Goal: Task Accomplishment & Management: Use online tool/utility

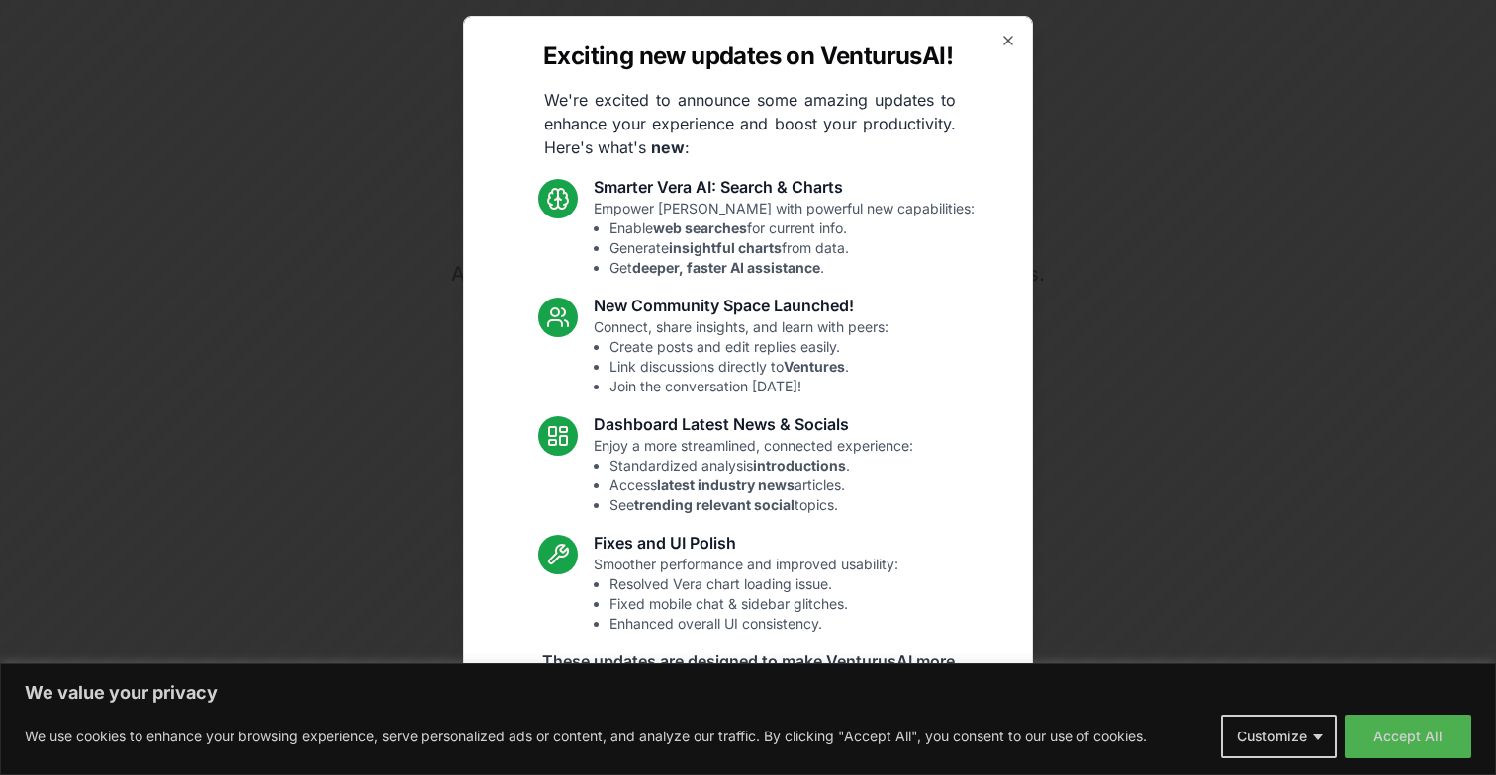
scroll to position [131, 0]
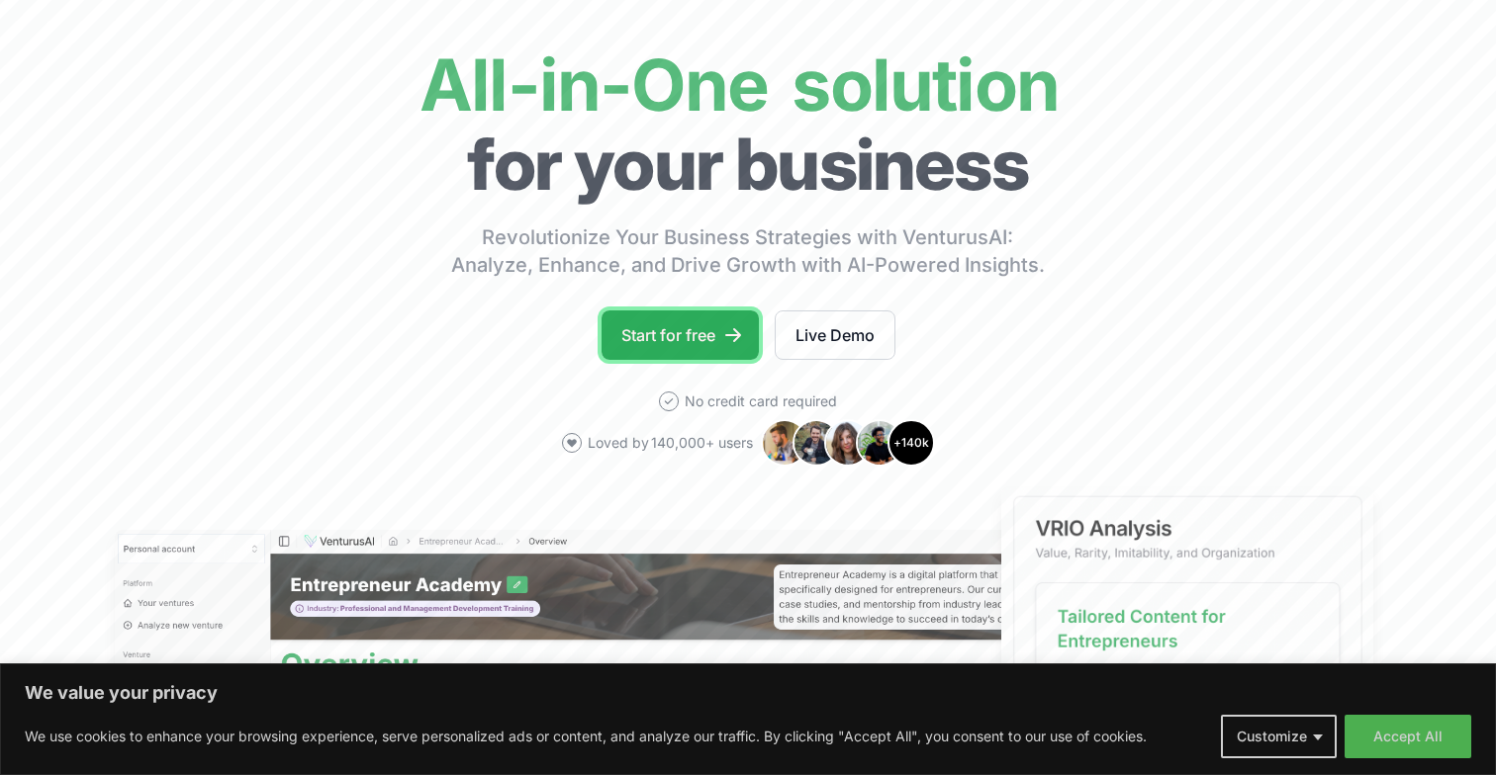
click at [720, 336] on link "Start for free" at bounding box center [679, 335] width 157 height 49
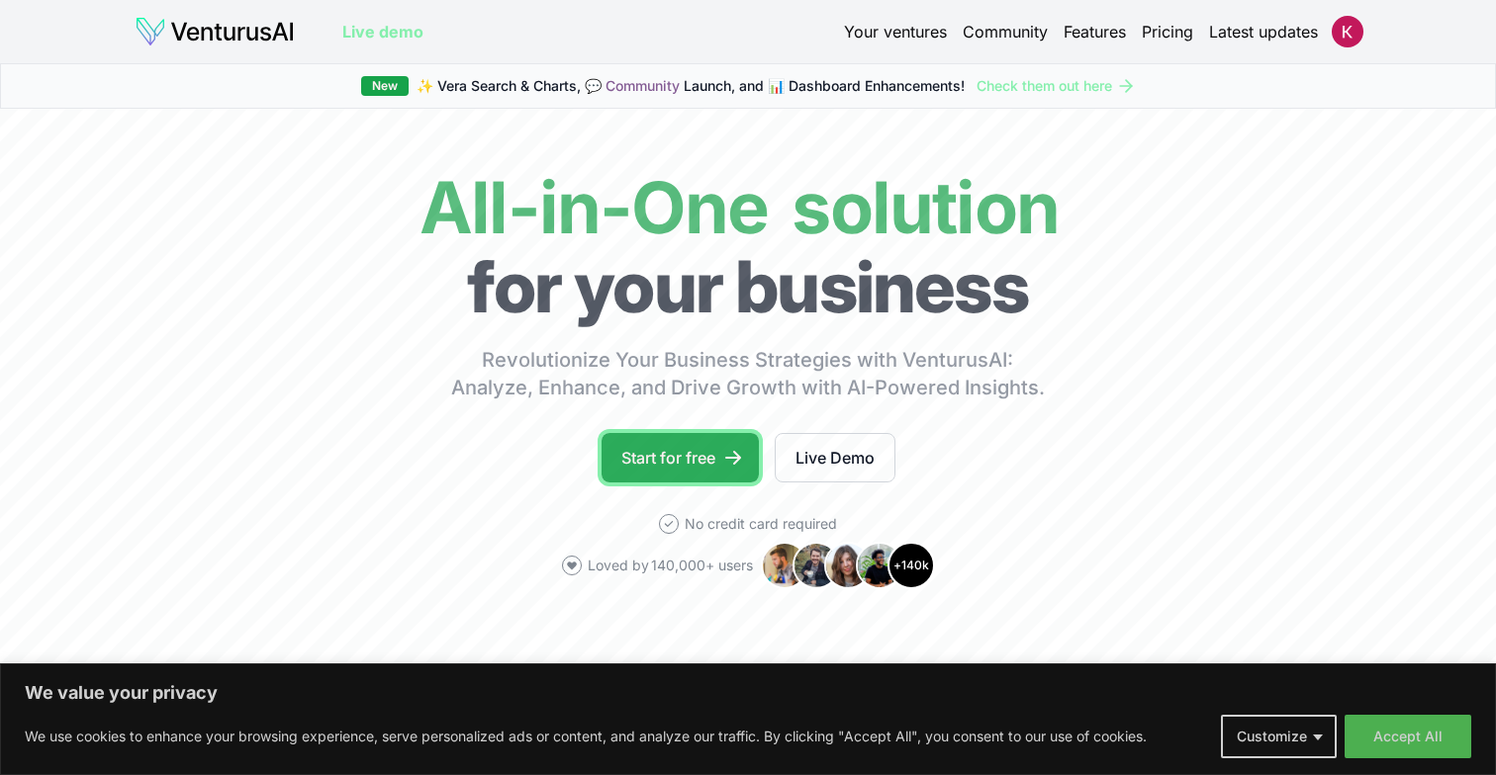
click at [624, 466] on link "Start for free" at bounding box center [679, 457] width 157 height 49
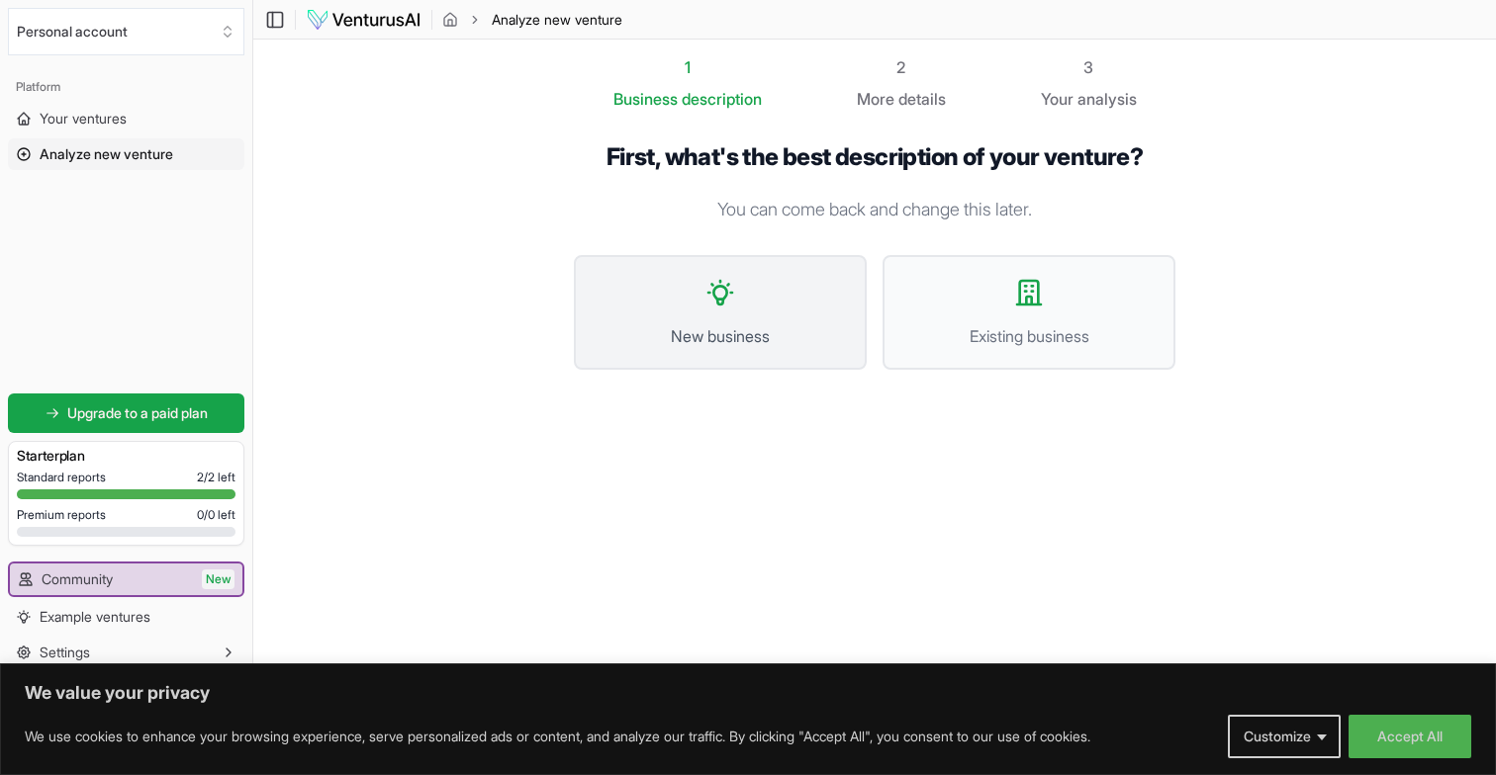
click at [674, 333] on span "New business" at bounding box center [719, 336] width 249 height 24
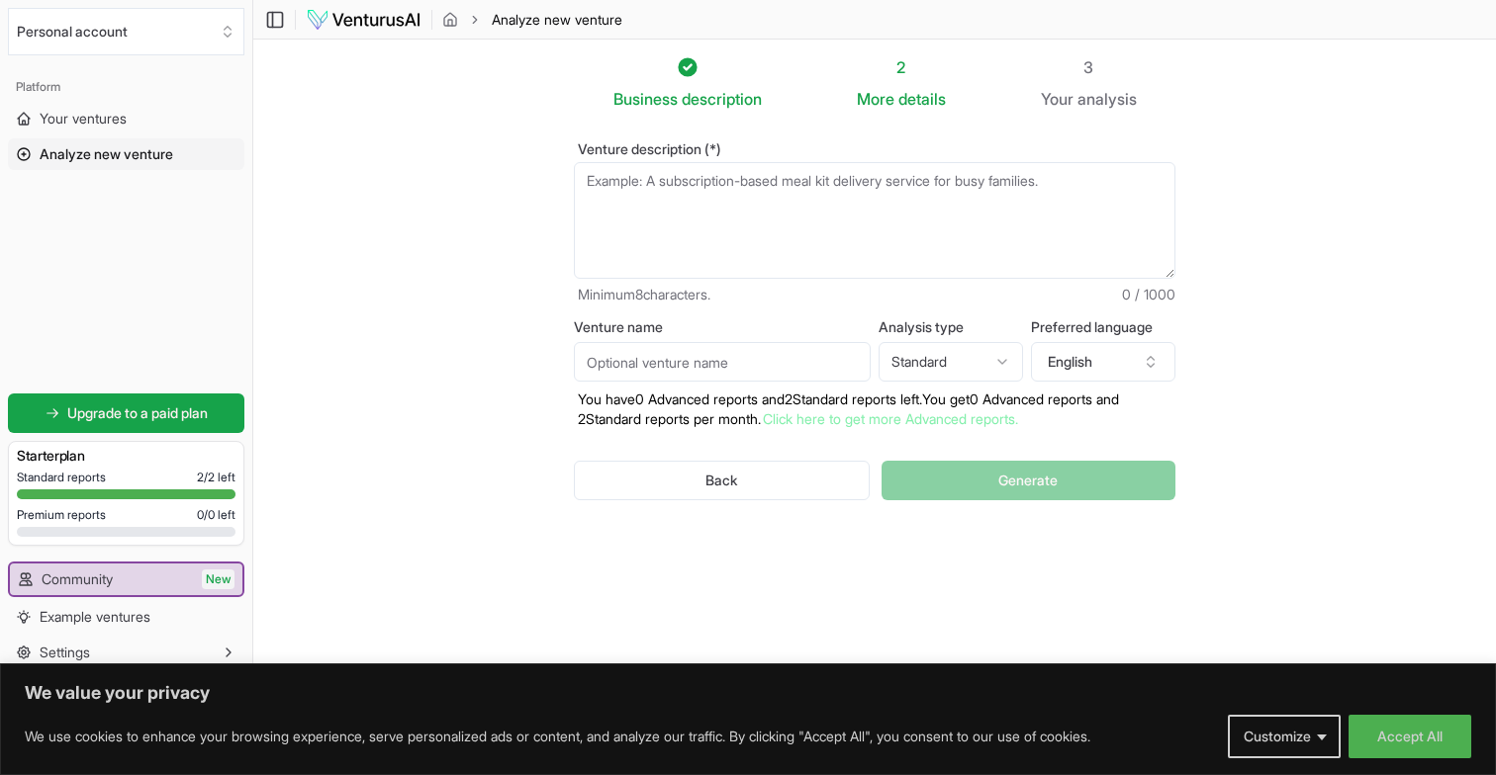
click at [615, 202] on textarea "Venture description (*)" at bounding box center [874, 220] width 601 height 117
paste textarea "Introduction Supercar ownership is dynamic: owners frequently rotate cars for s…"
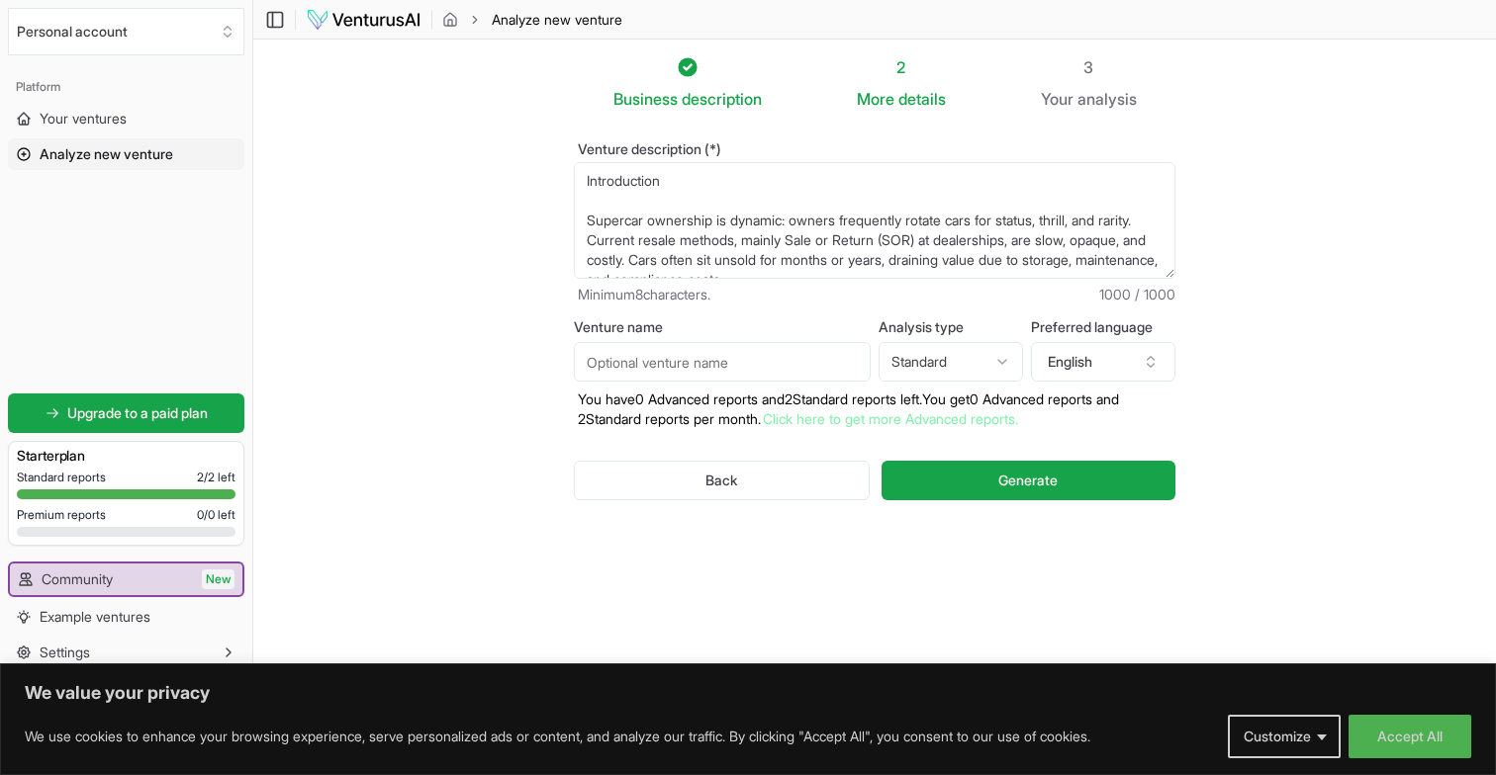
scroll to position [386, 0]
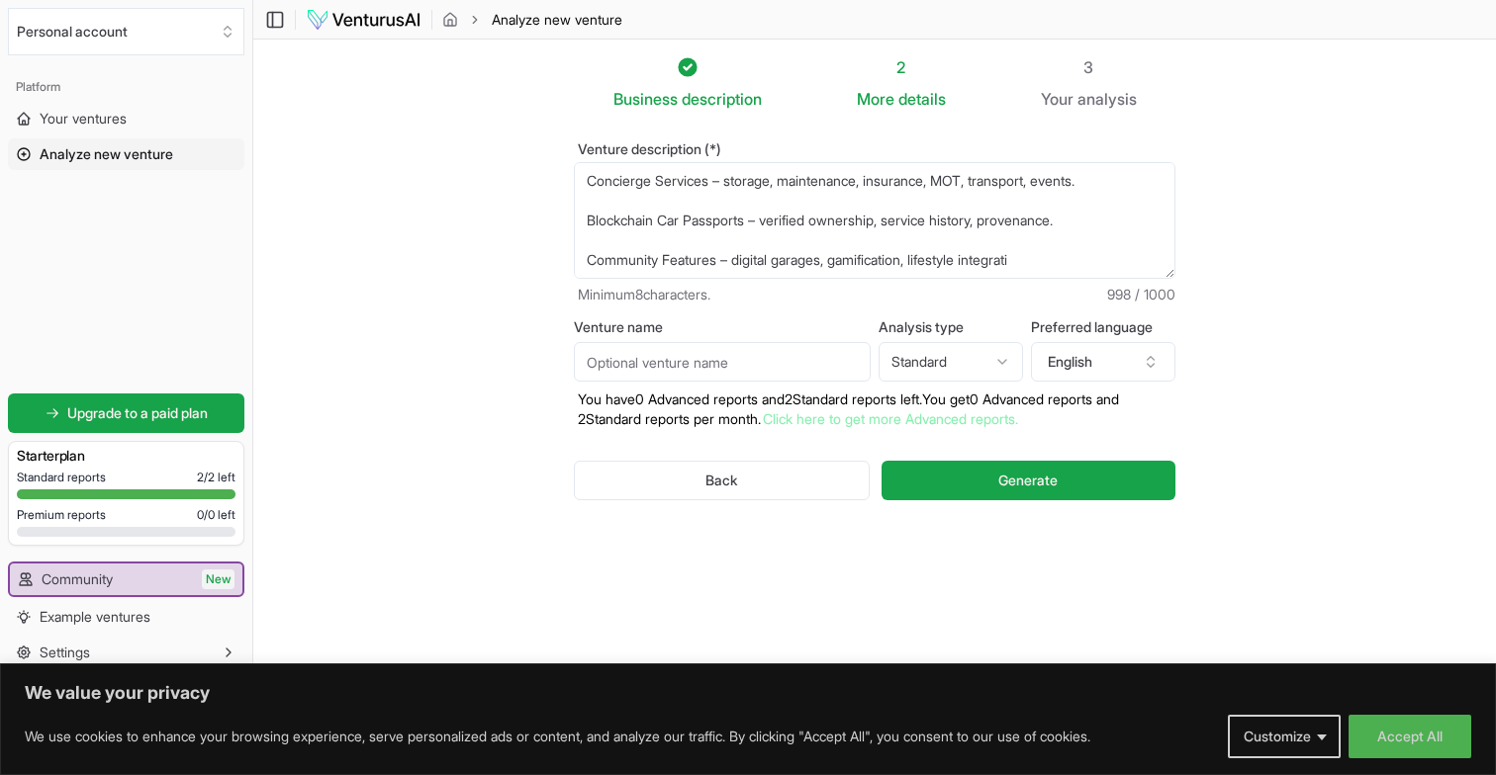
click at [625, 193] on textarea "Introduction Supercar ownership is dynamic: owners frequently rotate cars for s…" at bounding box center [874, 220] width 601 height 117
paste textarea "Valuation Concierge is an AI-powered platform for supercar owners, offering rea…"
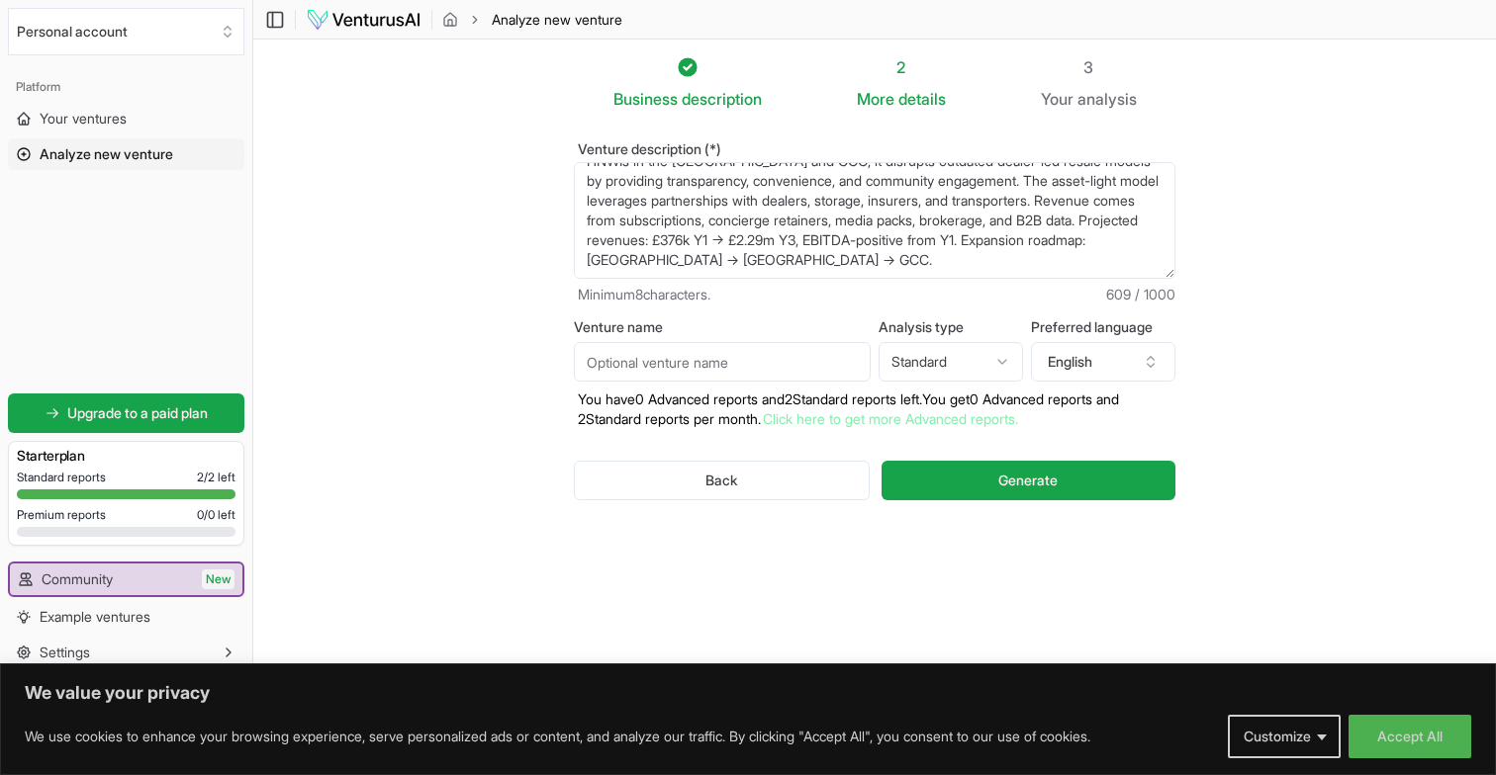
scroll to position [59, 0]
type textarea "Valuation Concierge is an AI-powered platform for supercar owners, offering rea…"
click at [668, 358] on input "Venture name" at bounding box center [722, 362] width 297 height 40
click at [971, 367] on html "We value your privacy We use cookies to enhance your browsing experience, serve…" at bounding box center [748, 387] width 1496 height 775
select select "advanced"
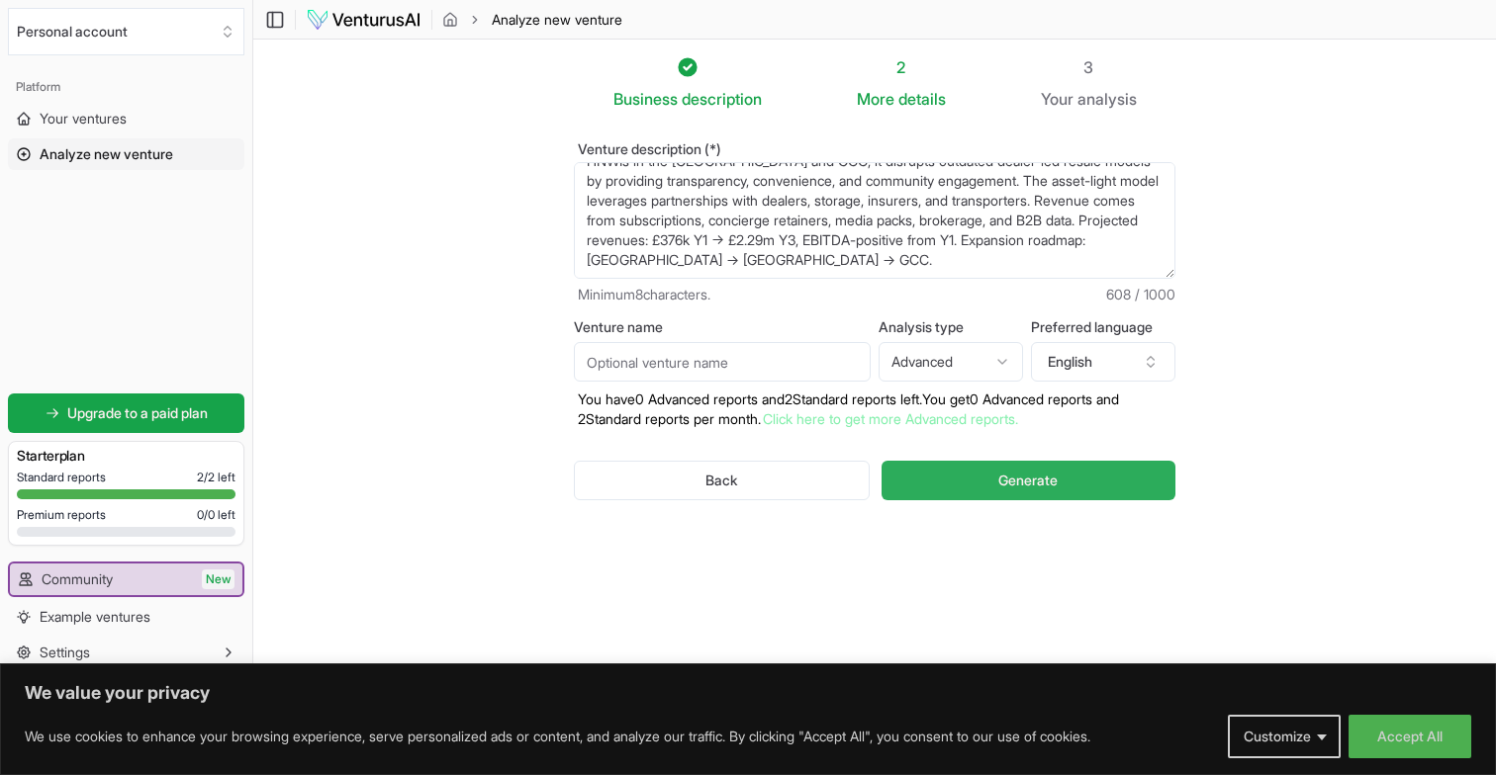
click at [1031, 471] on span "Generate" at bounding box center [1027, 481] width 59 height 20
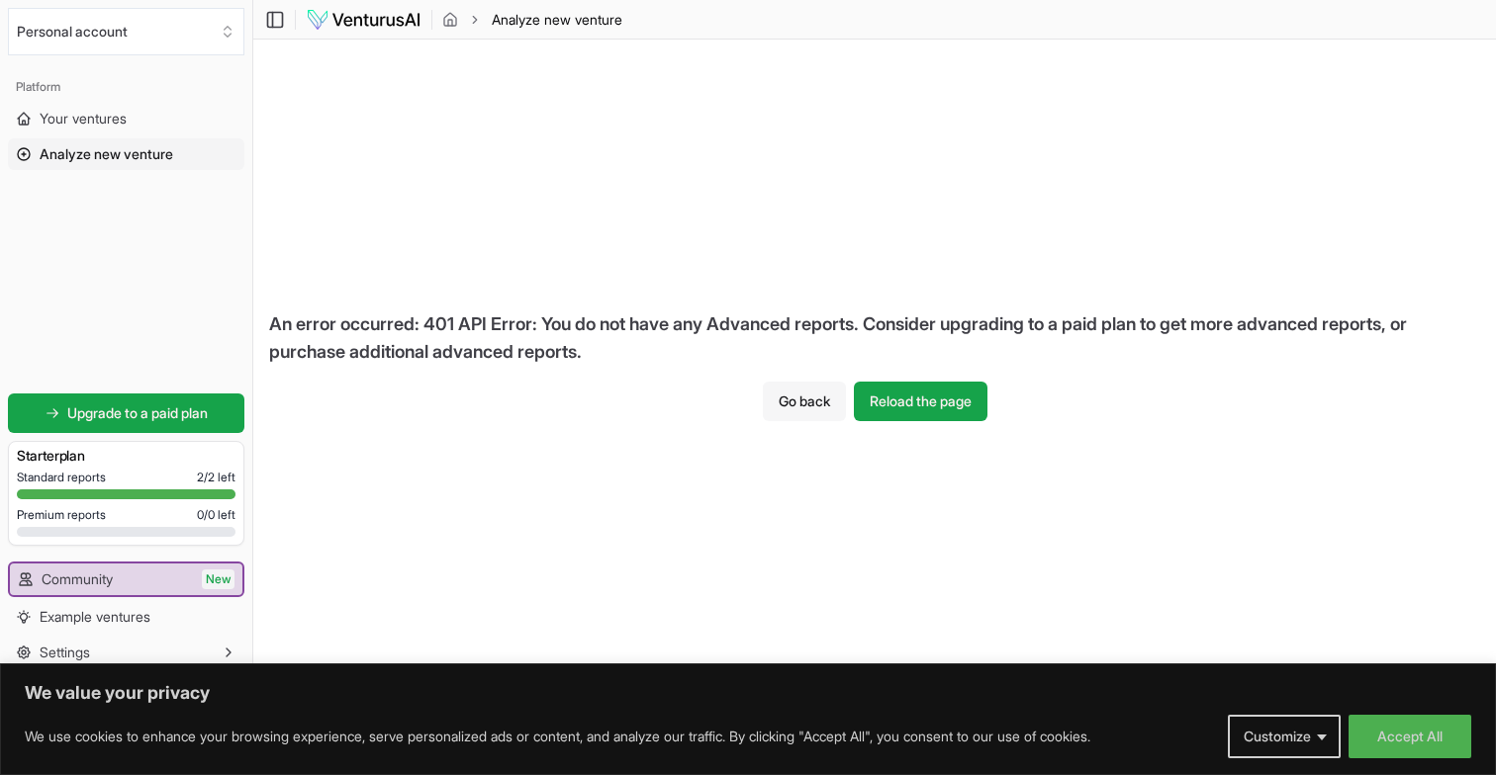
click at [806, 407] on button "Go back" at bounding box center [804, 402] width 83 height 40
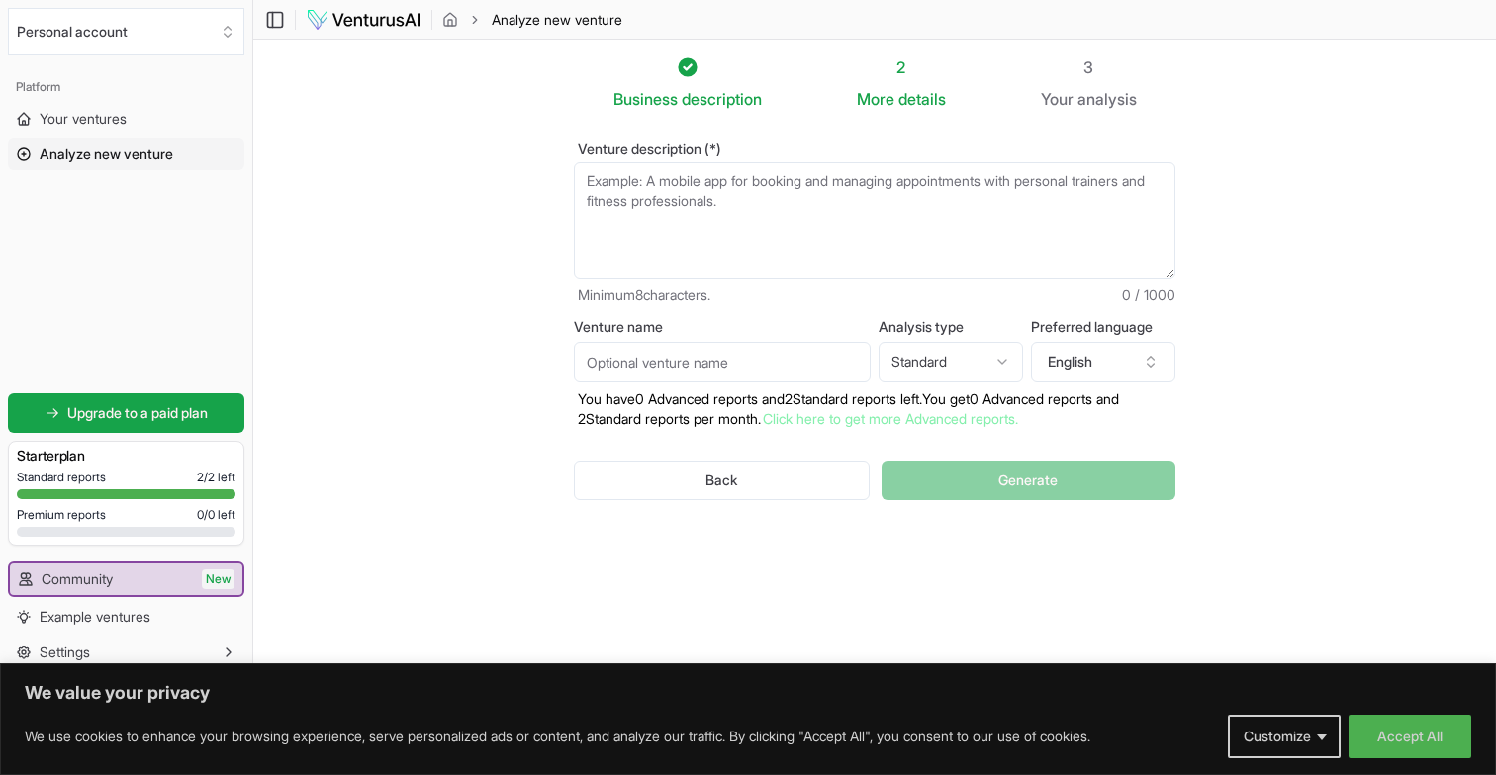
click at [941, 373] on html "We value your privacy We use cookies to enhance your browsing experience, serve…" at bounding box center [748, 387] width 1496 height 775
click at [940, 486] on html "We value your privacy We use cookies to enhance your browsing experience, serve…" at bounding box center [748, 387] width 1496 height 775
click at [848, 213] on textarea "Venture description (*)" at bounding box center [874, 220] width 601 height 117
paste textarea "Valuation Concierge is an AI-powered platform for supercar owners, offering rea…"
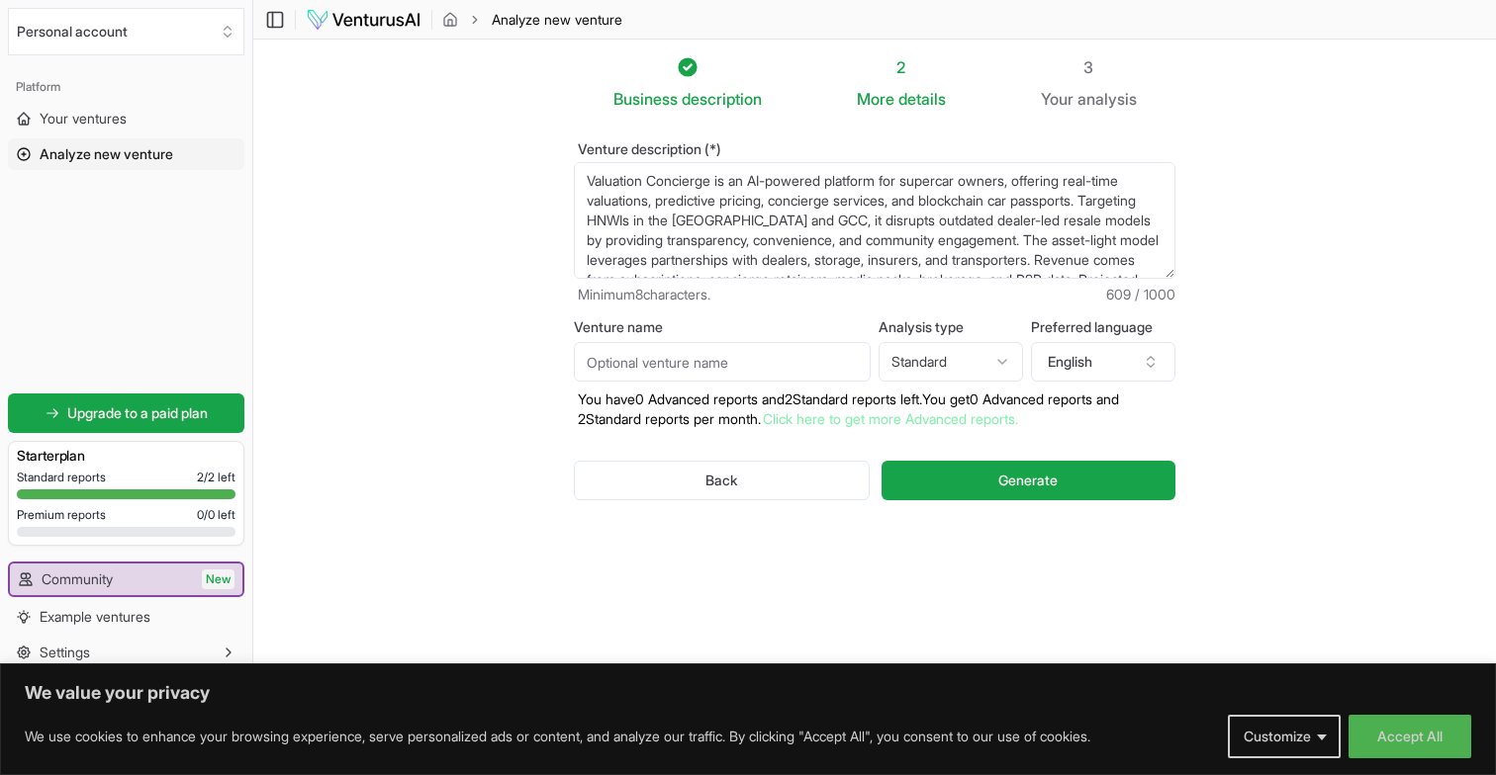
scroll to position [69, 0]
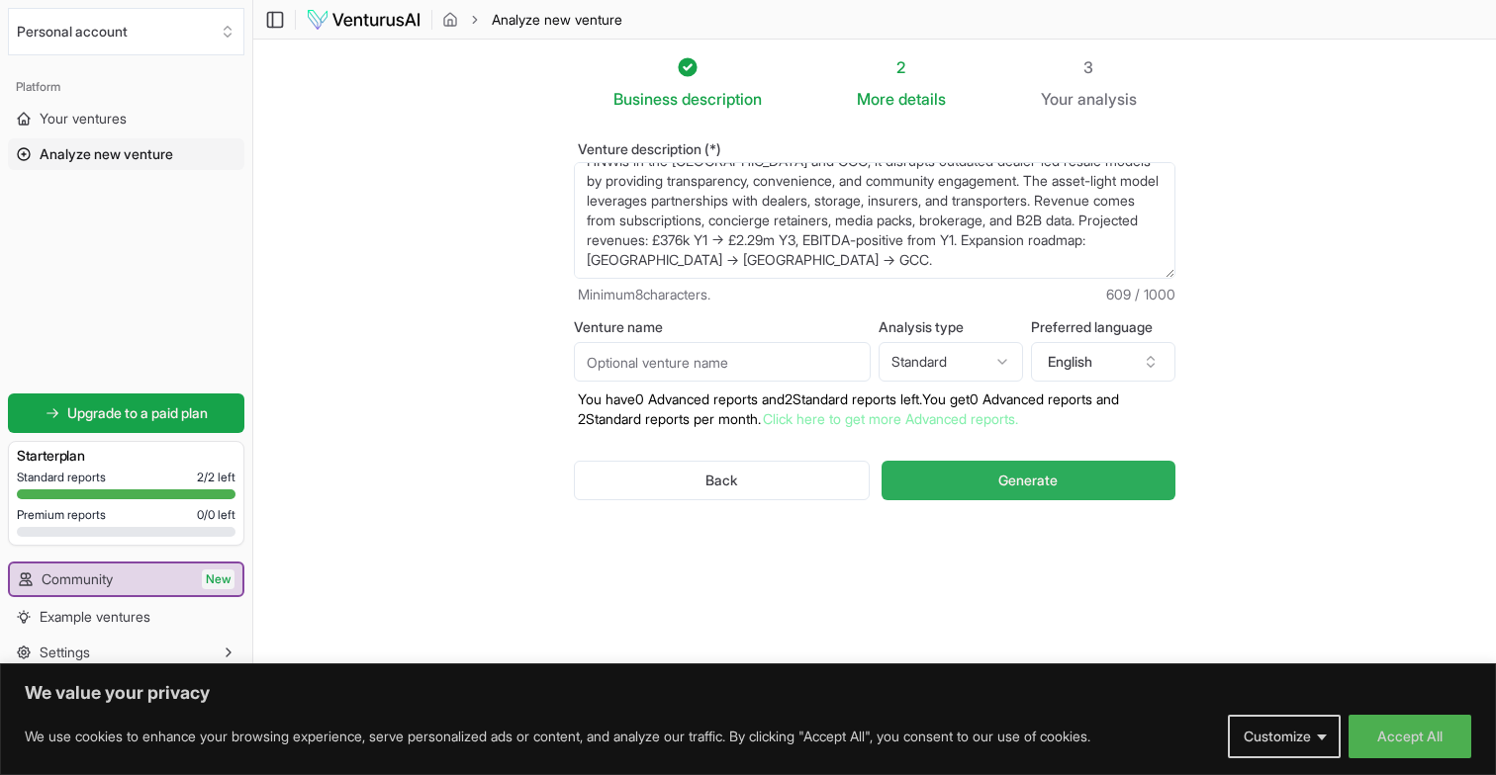
type textarea "Valuation Concierge is an AI-powered platform for supercar owners, offering rea…"
click at [928, 473] on button "Generate" at bounding box center [1028, 481] width 294 height 40
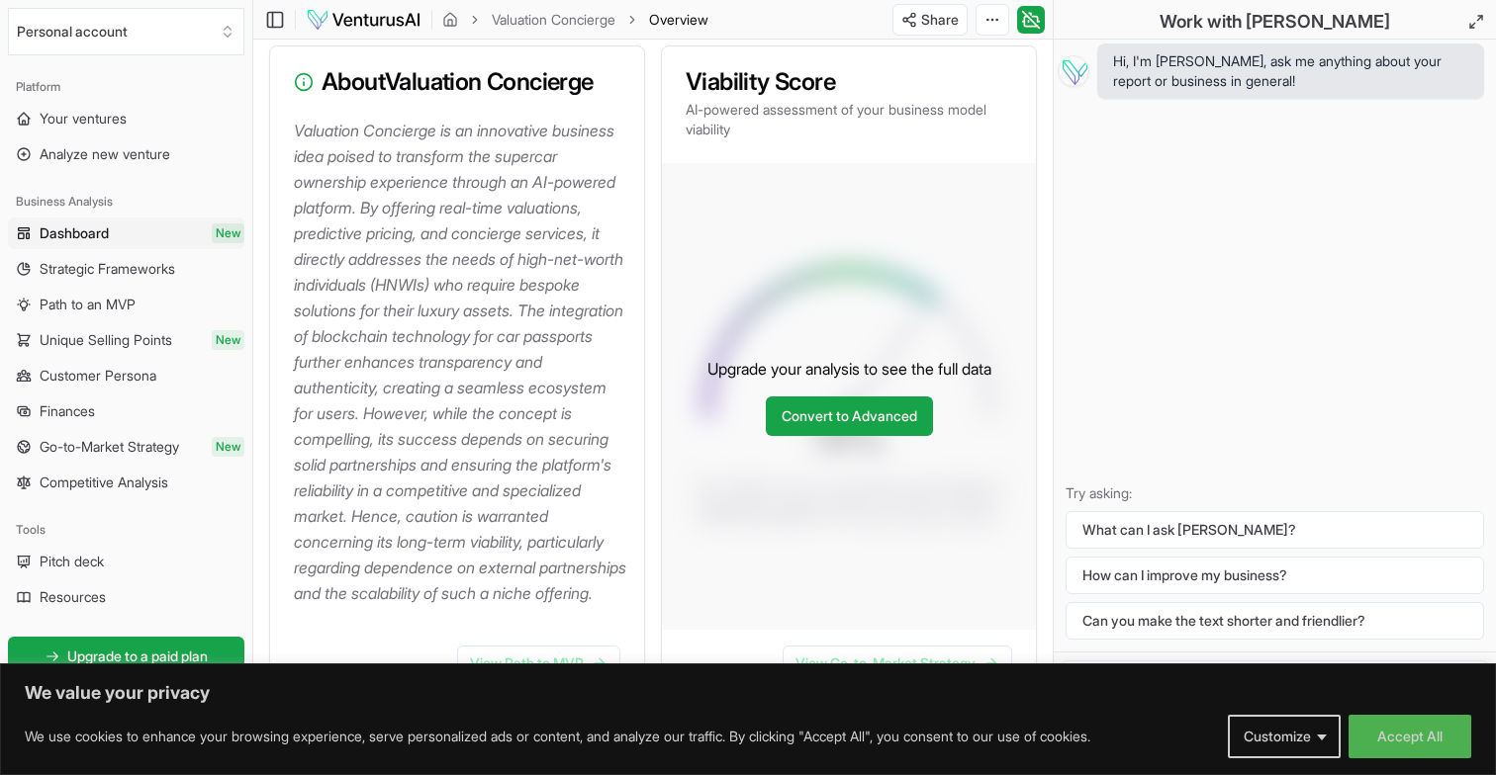
scroll to position [258, 0]
click at [1411, 735] on button "Accept All" at bounding box center [1409, 737] width 123 height 44
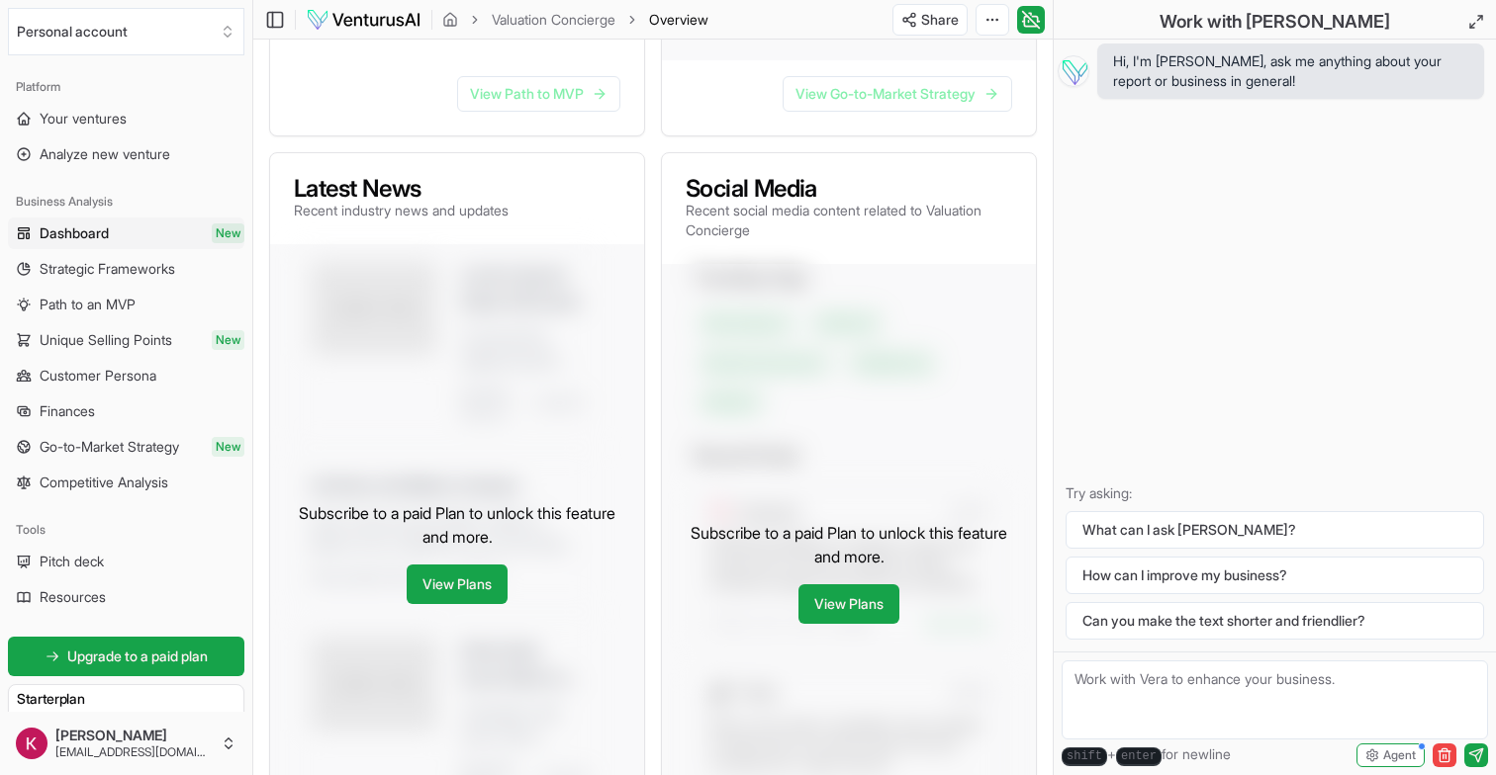
scroll to position [838, 0]
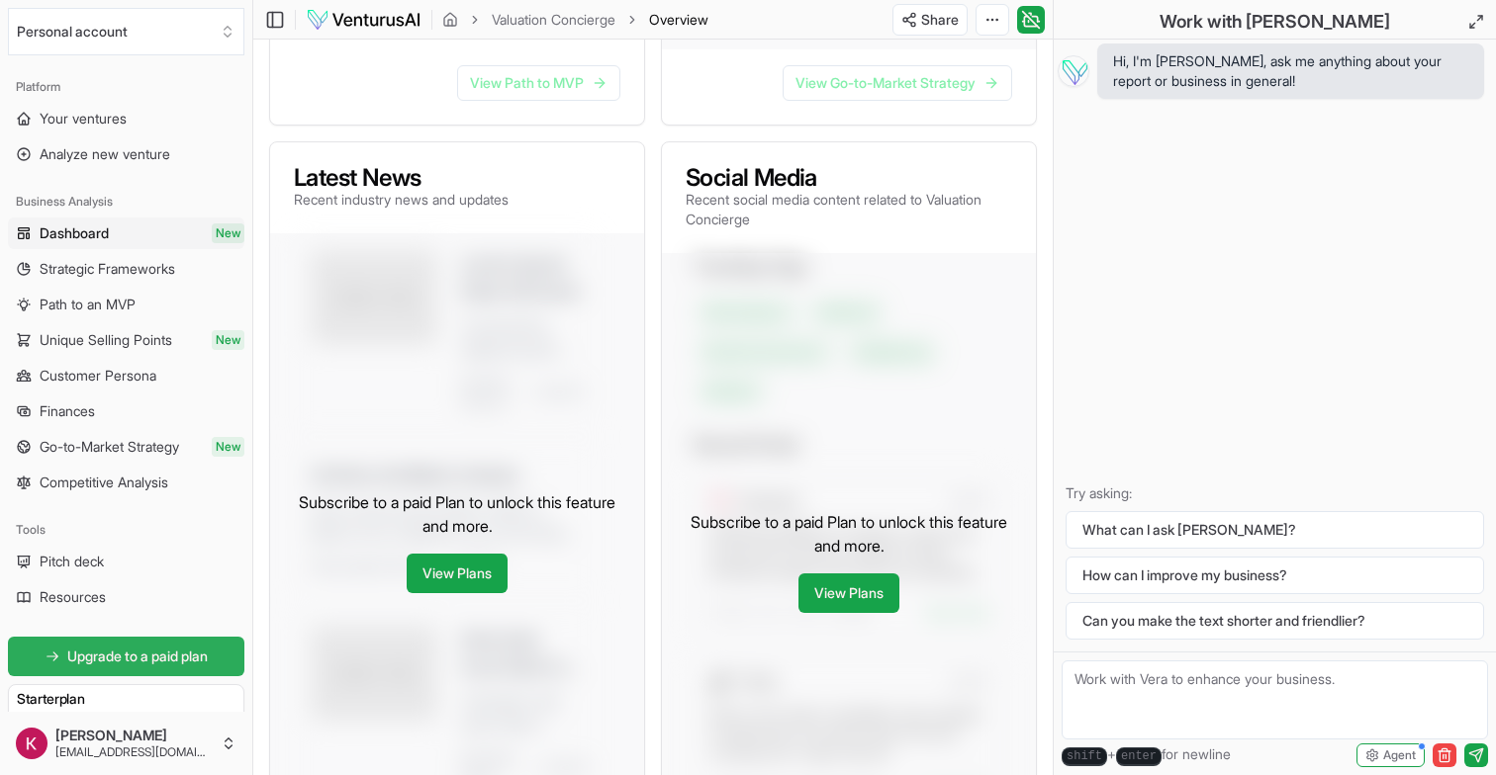
click at [101, 641] on link "Upgrade to a paid plan" at bounding box center [126, 657] width 236 height 40
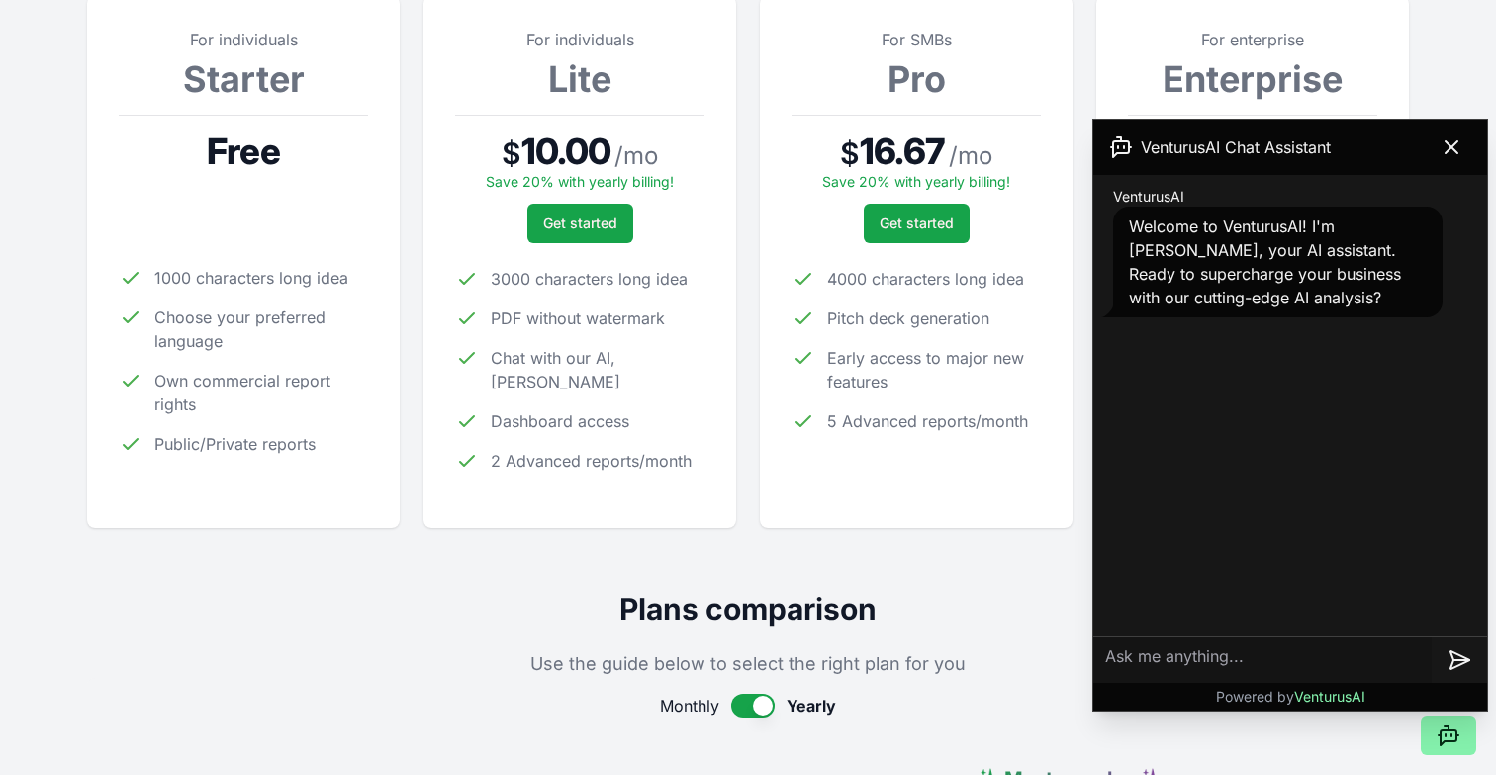
scroll to position [316, 0]
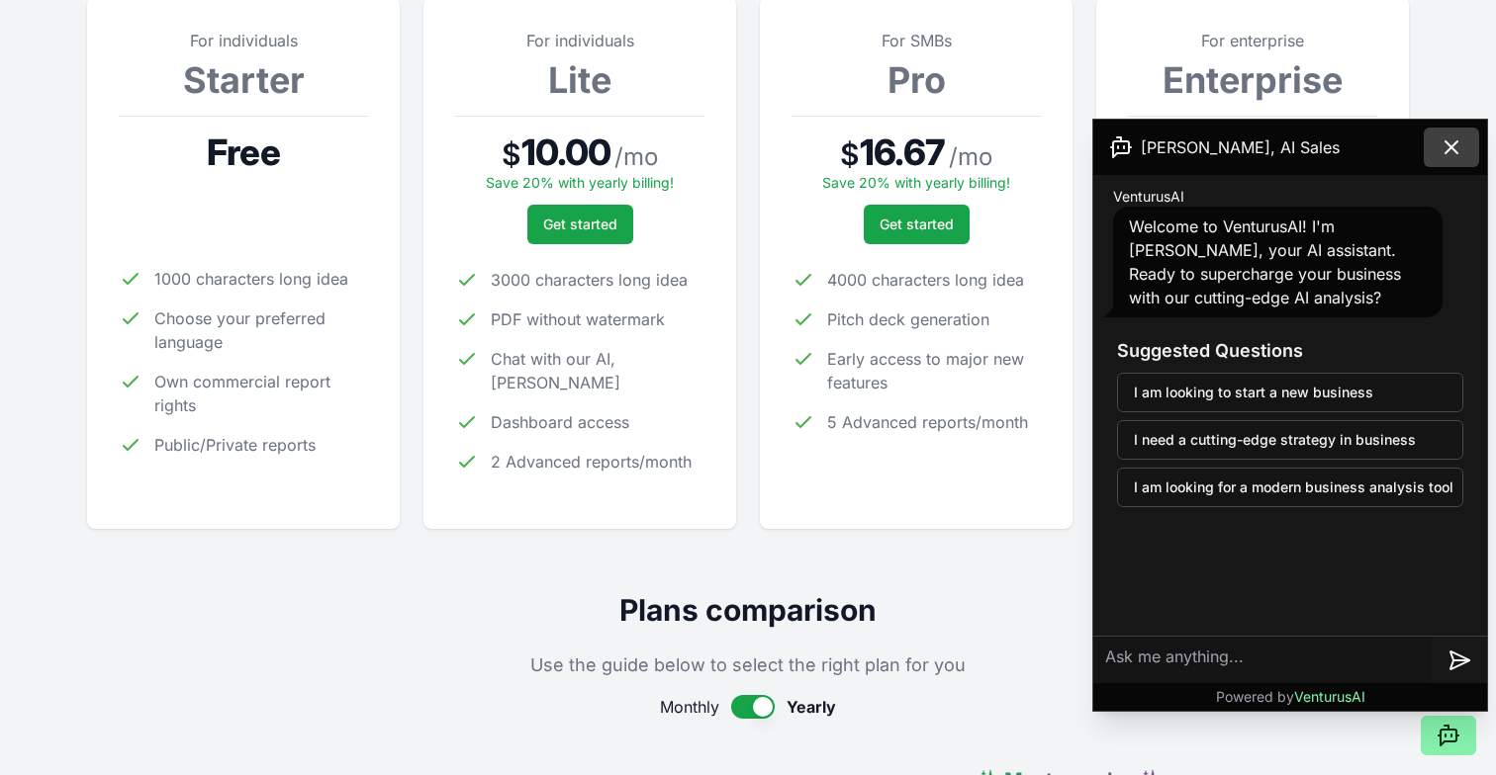
click at [1450, 142] on icon at bounding box center [1451, 148] width 24 height 24
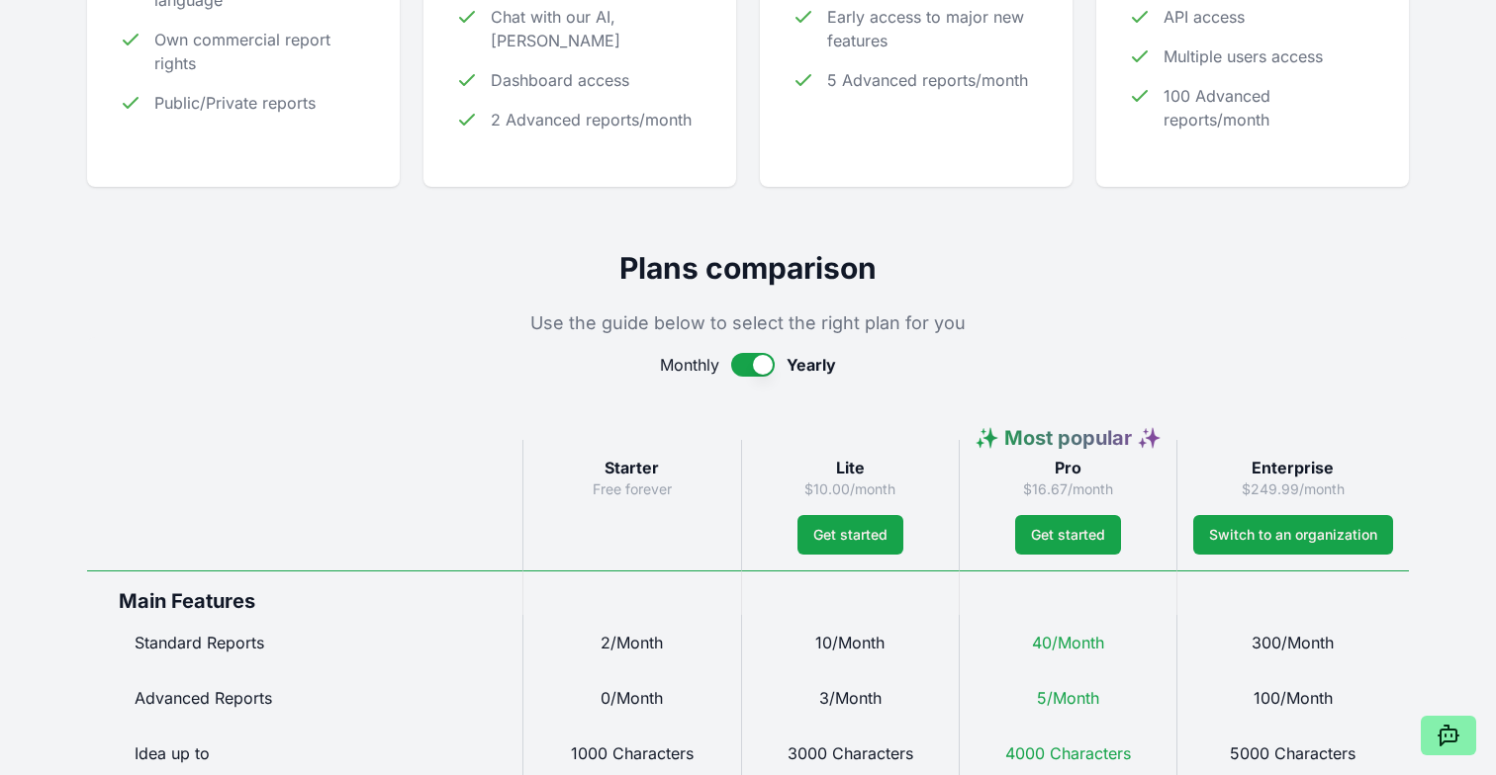
scroll to position [660, 0]
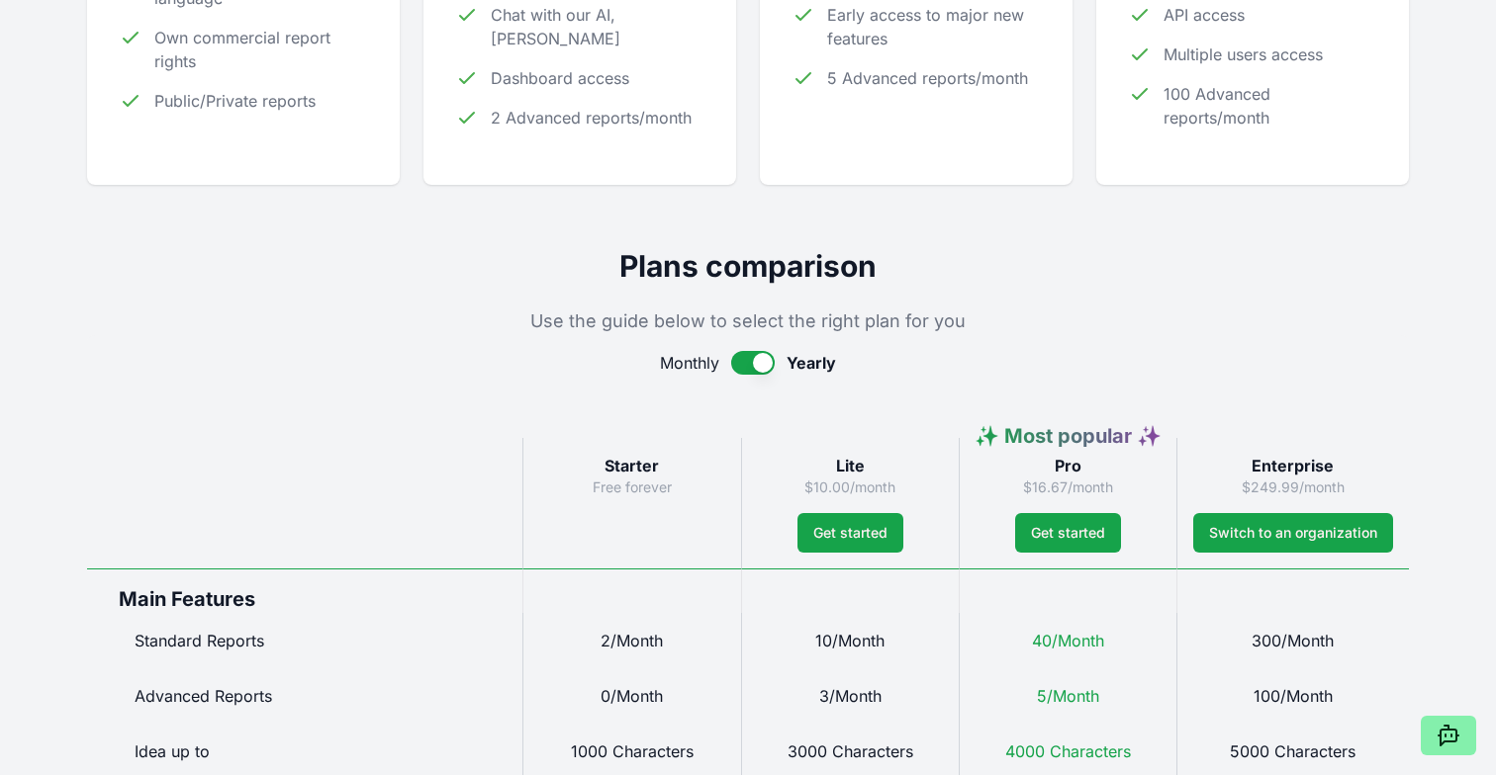
click at [763, 355] on button "button" at bounding box center [753, 363] width 44 height 24
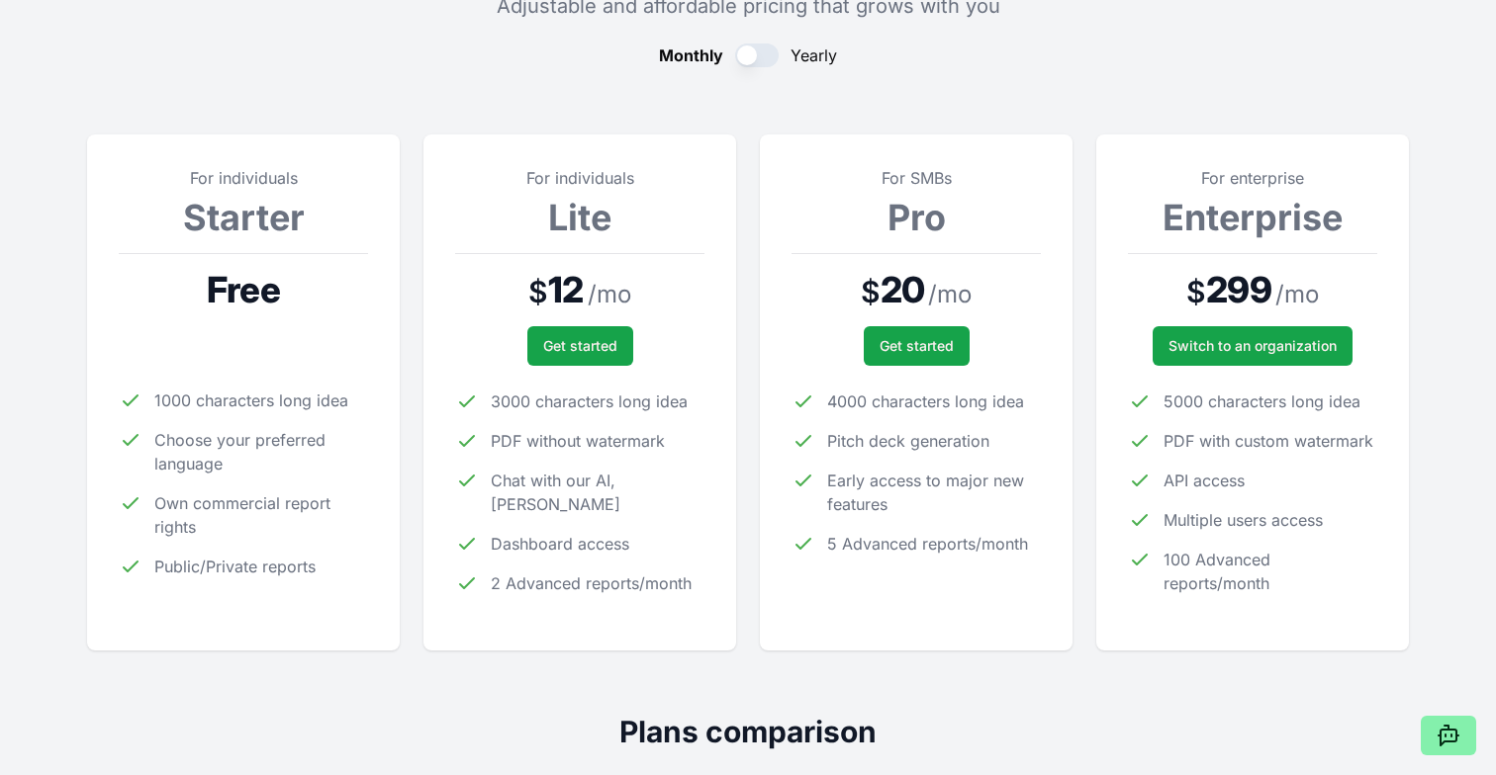
scroll to position [0, 0]
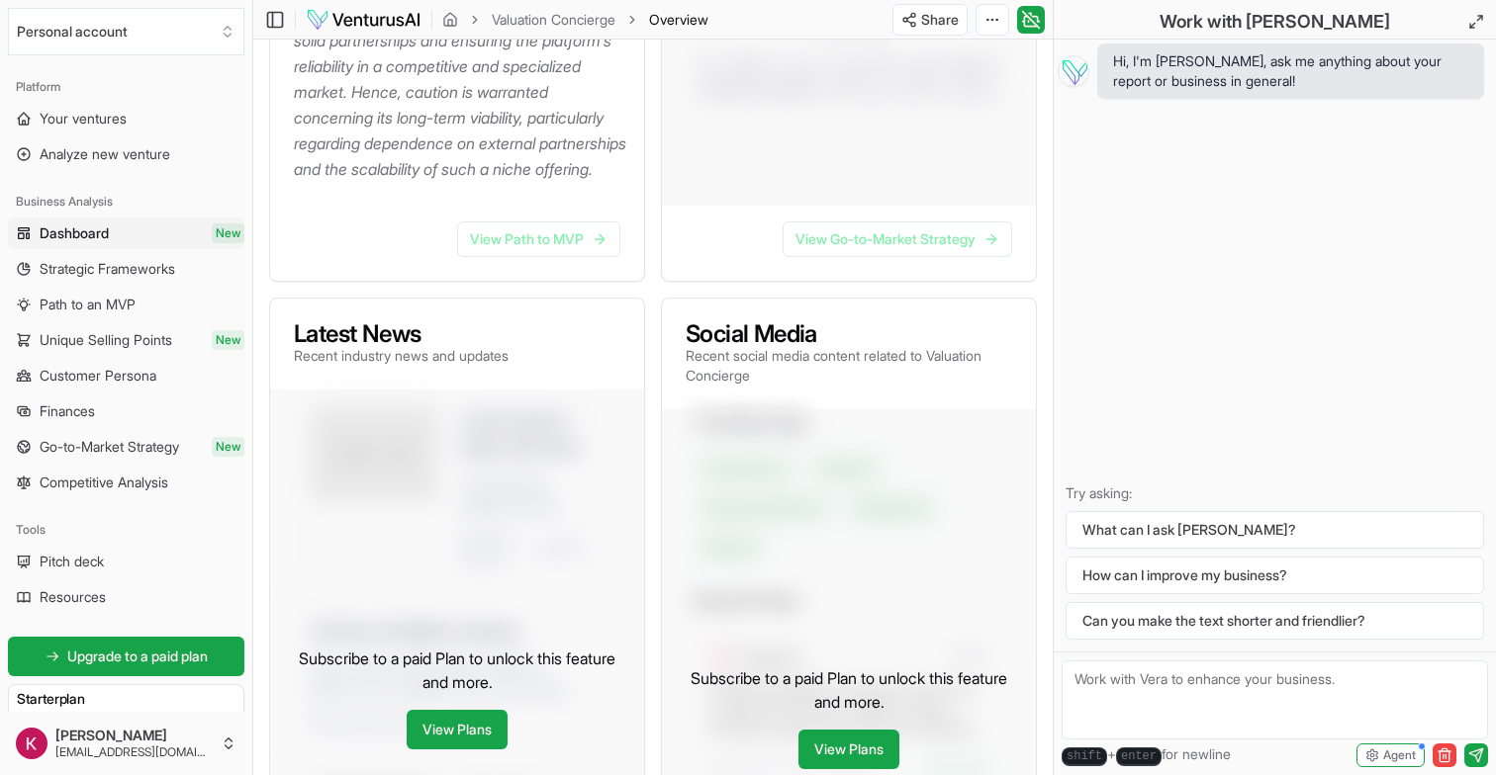
scroll to position [665, 0]
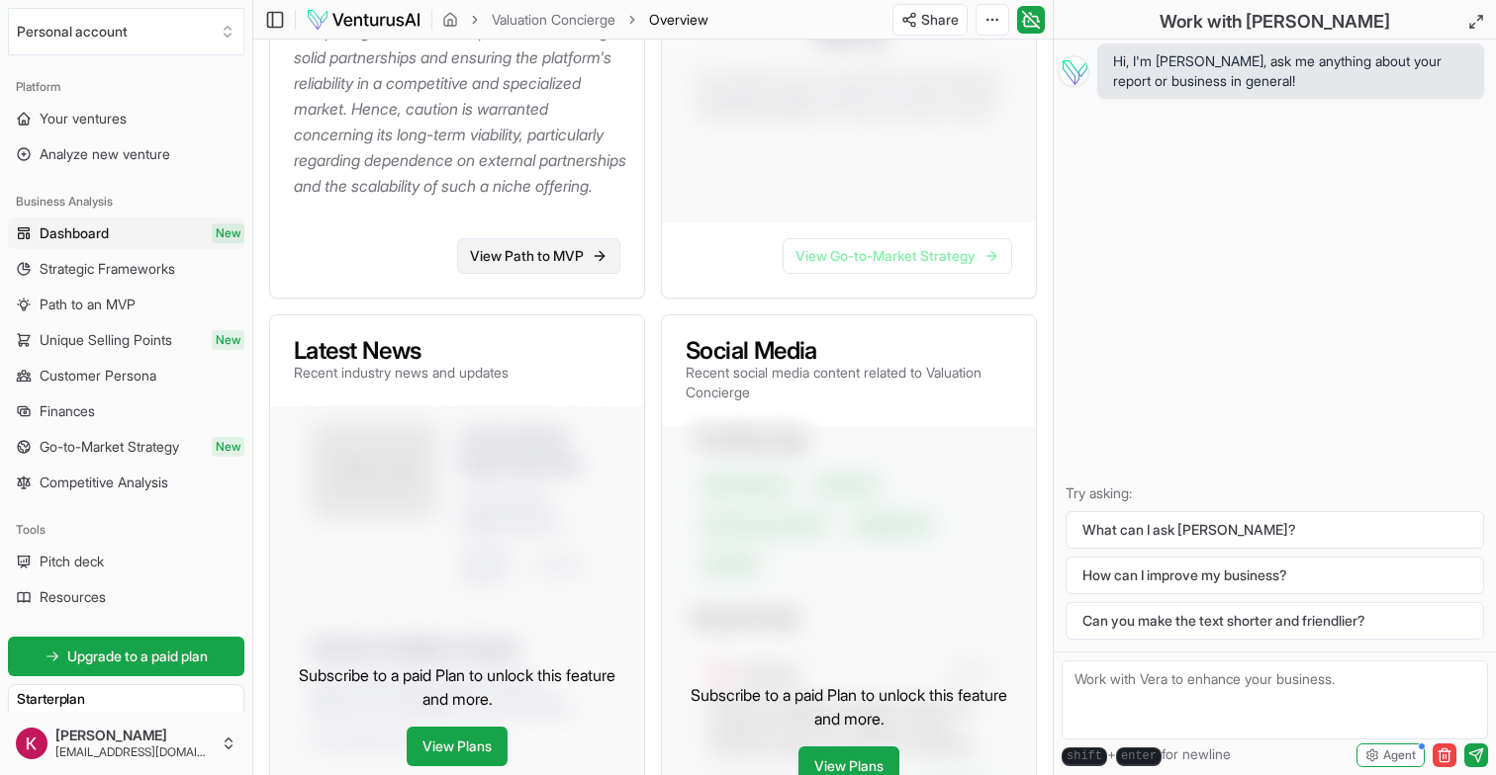
click at [481, 274] on link "View Path to MVP" at bounding box center [538, 256] width 163 height 36
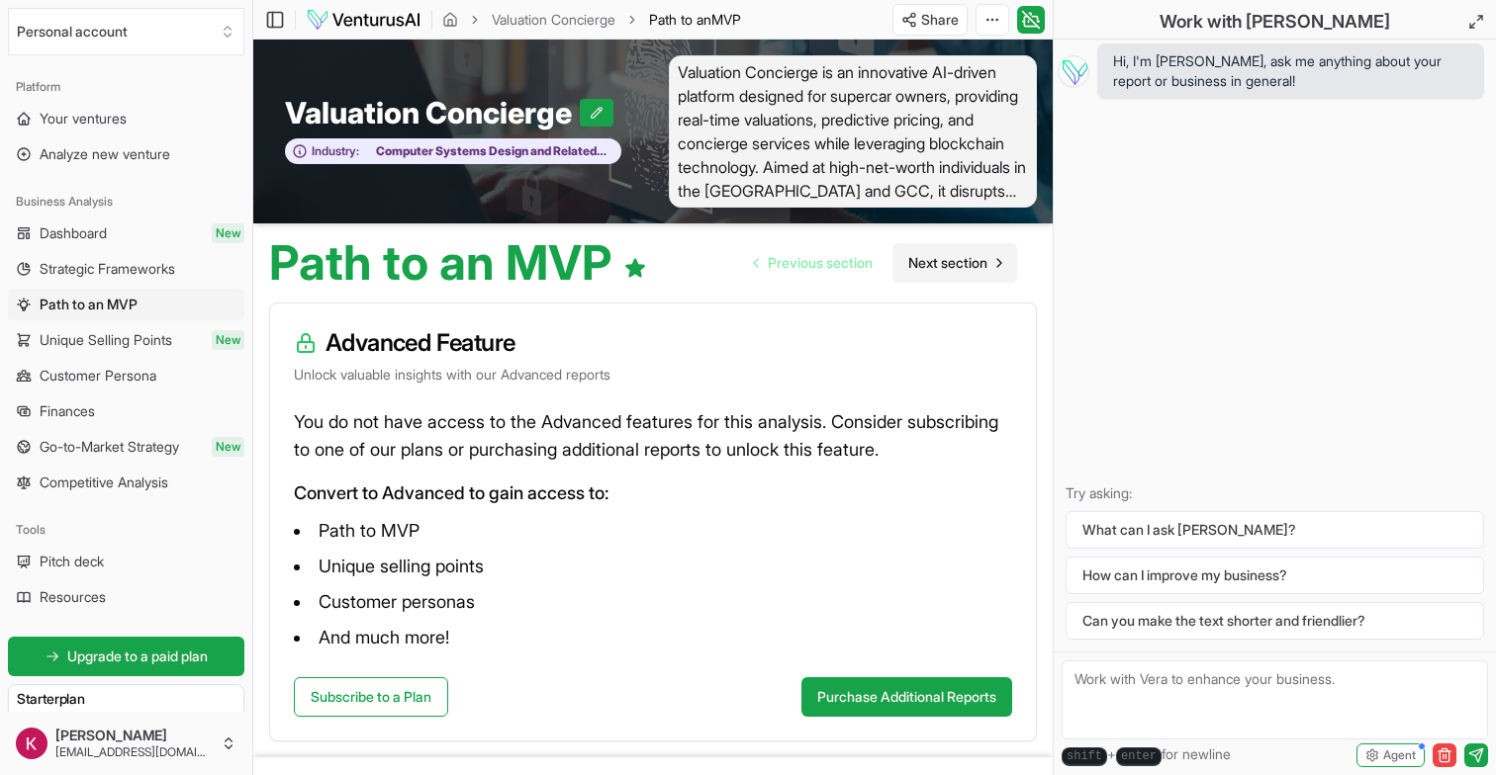
click at [916, 266] on span "Next section" at bounding box center [947, 263] width 79 height 20
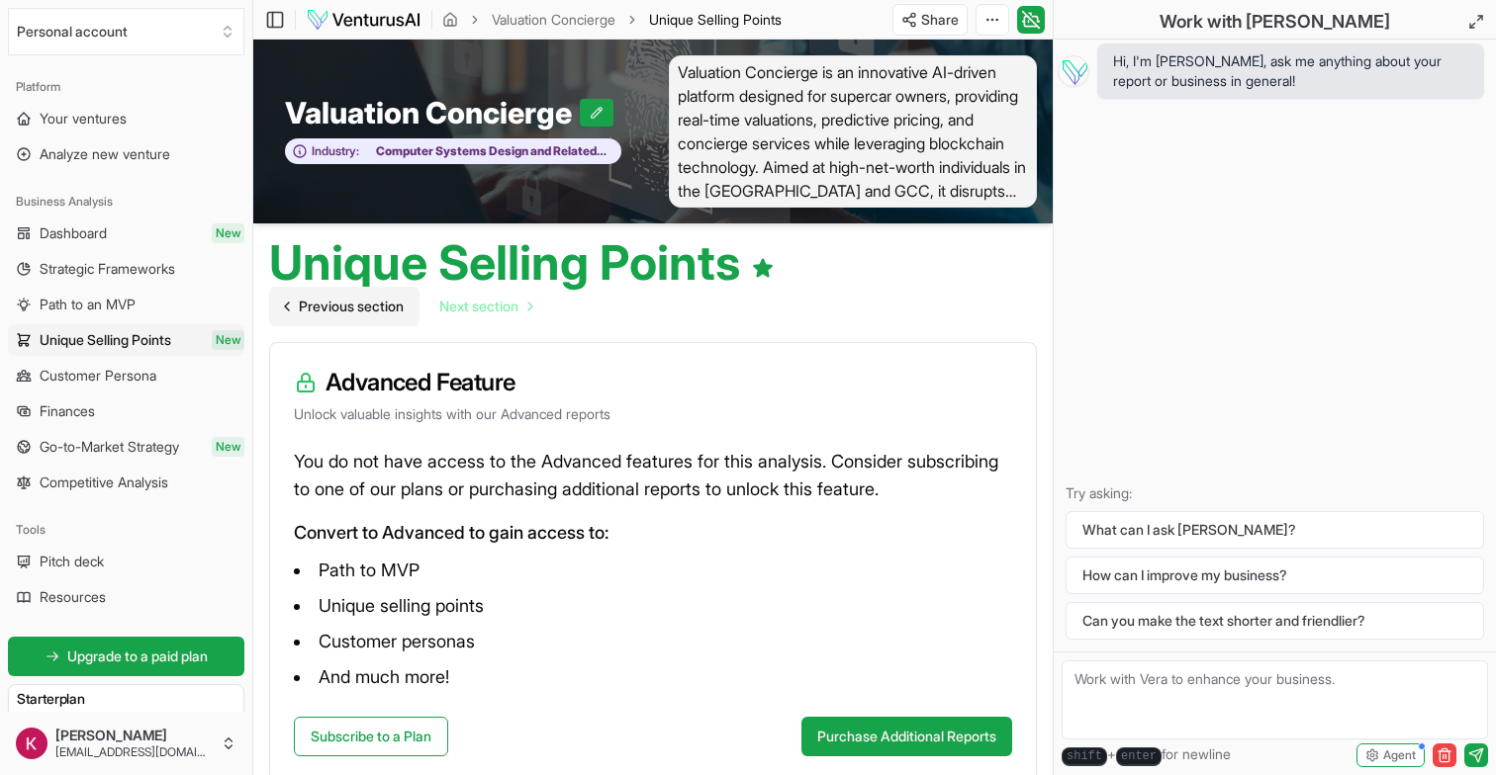
click at [378, 301] on span "Previous section" at bounding box center [351, 307] width 105 height 20
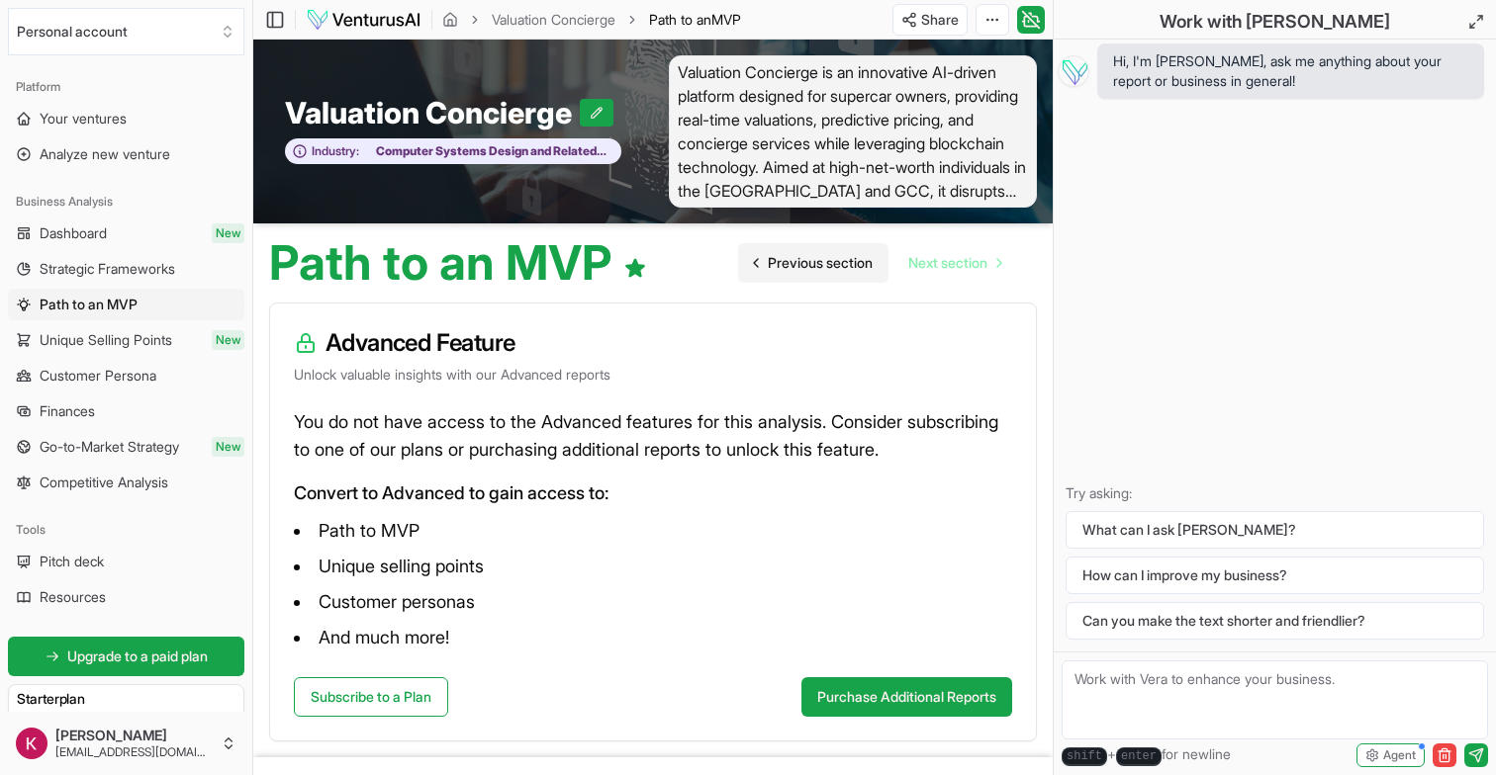
click at [829, 248] on link "Previous section" at bounding box center [813, 263] width 150 height 40
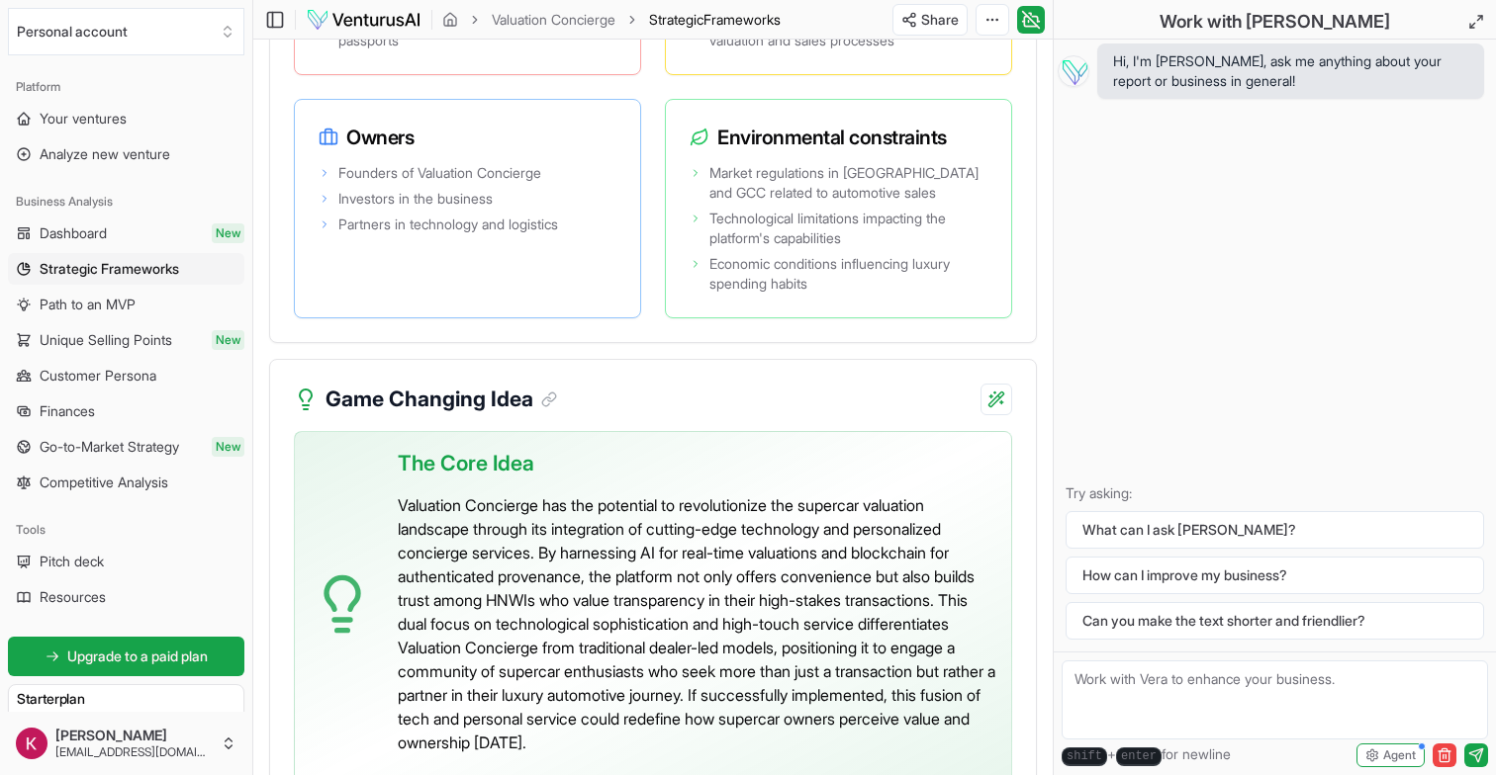
scroll to position [5053, 0]
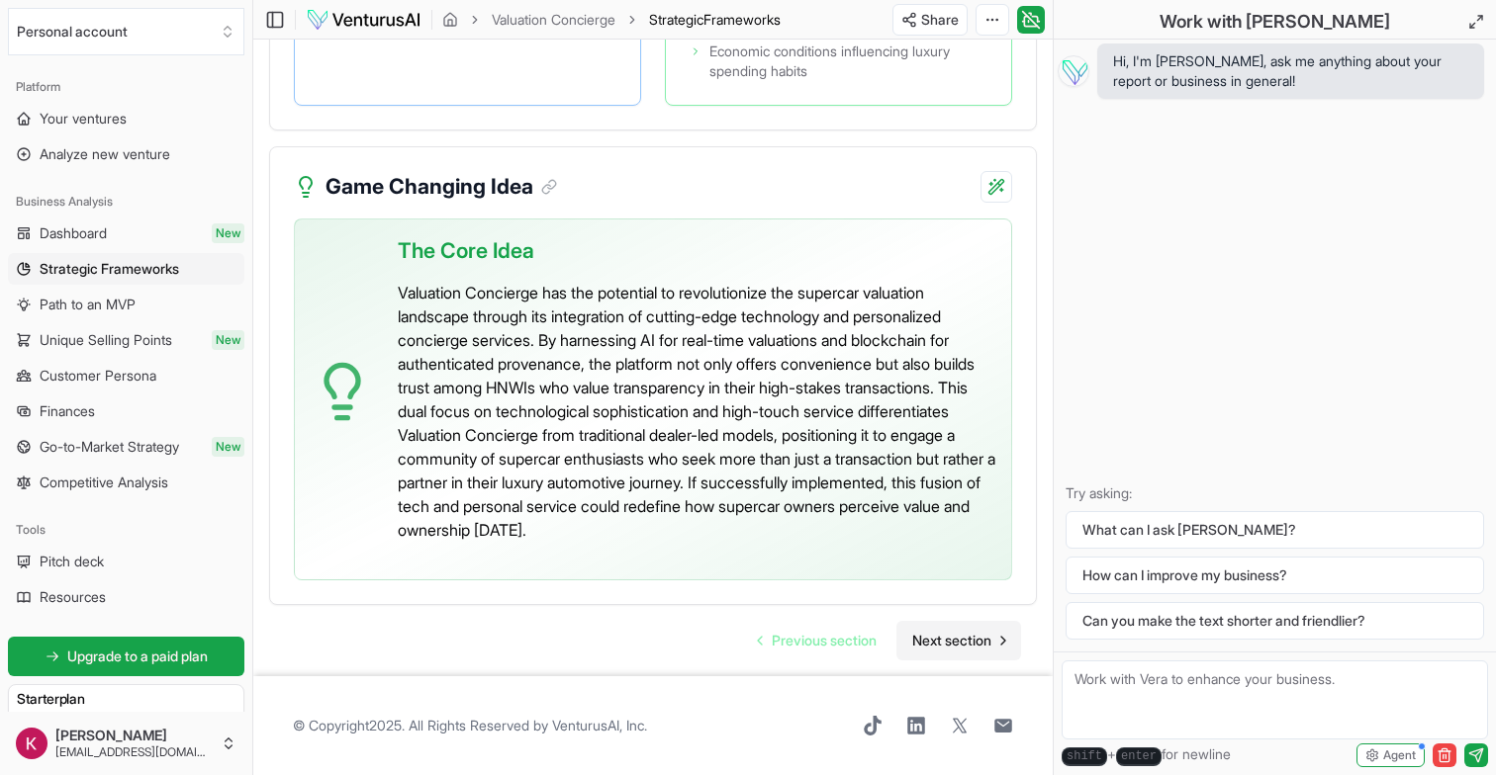
click at [924, 632] on span "Next section" at bounding box center [951, 641] width 79 height 20
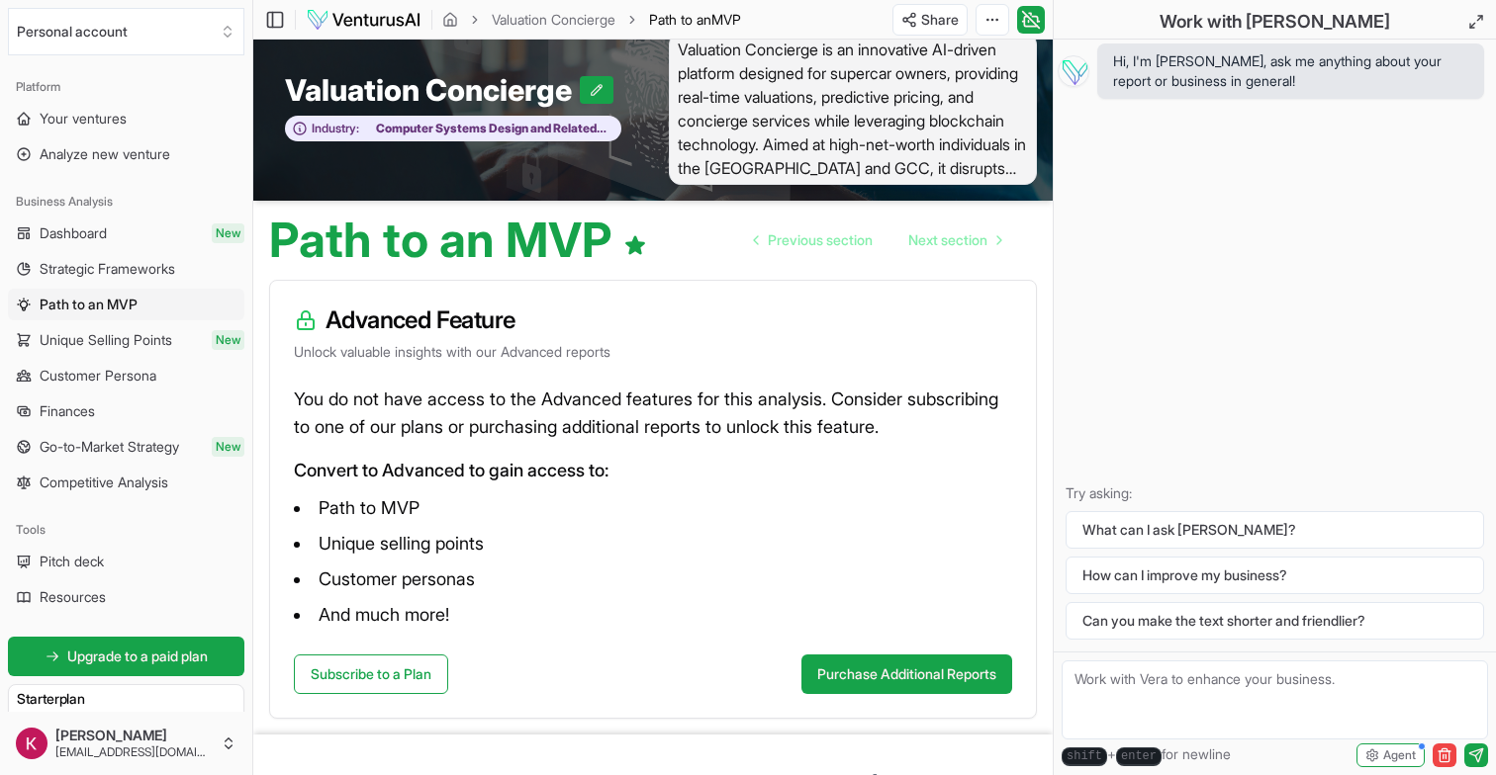
scroll to position [19, 0]
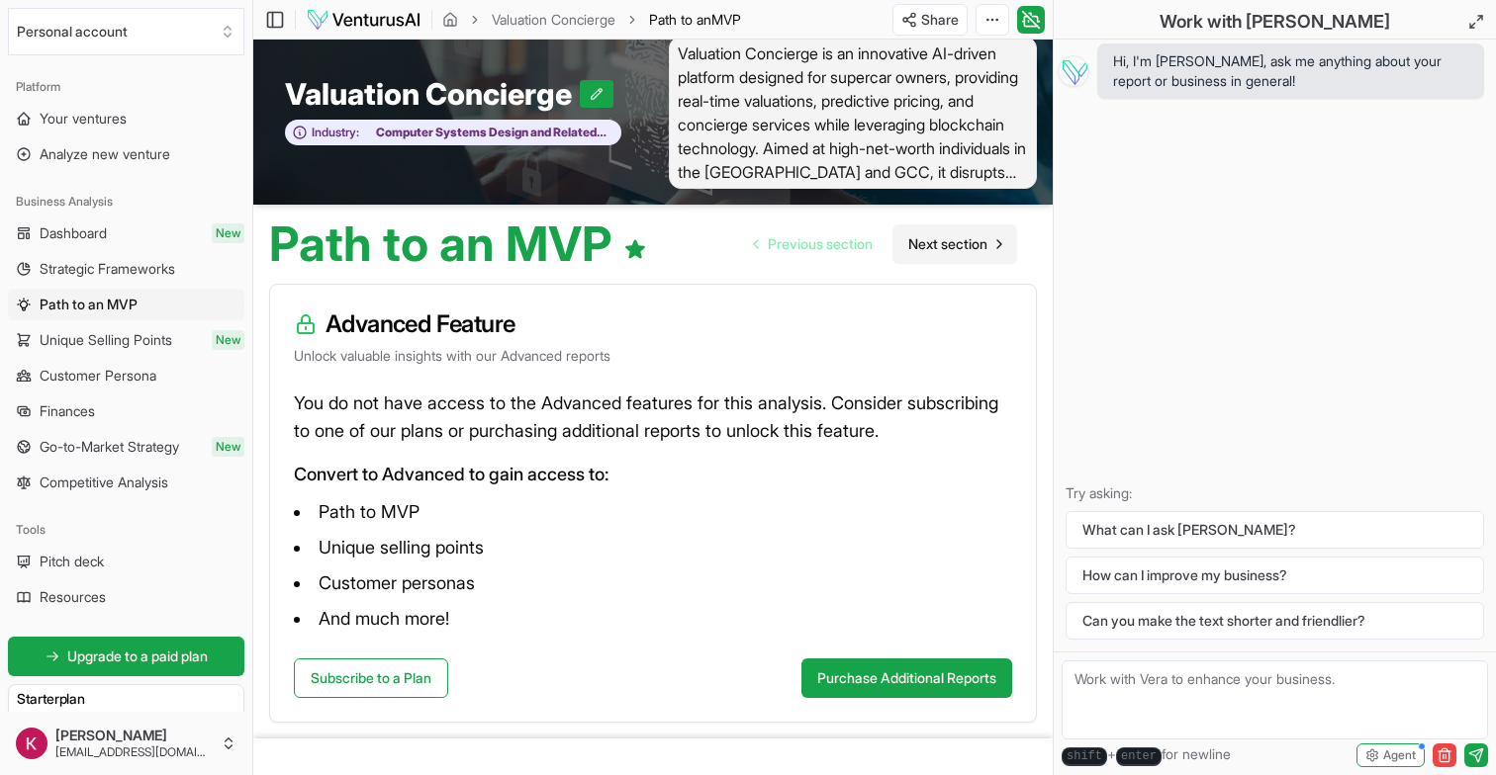
click at [934, 242] on span "Next section" at bounding box center [947, 244] width 79 height 20
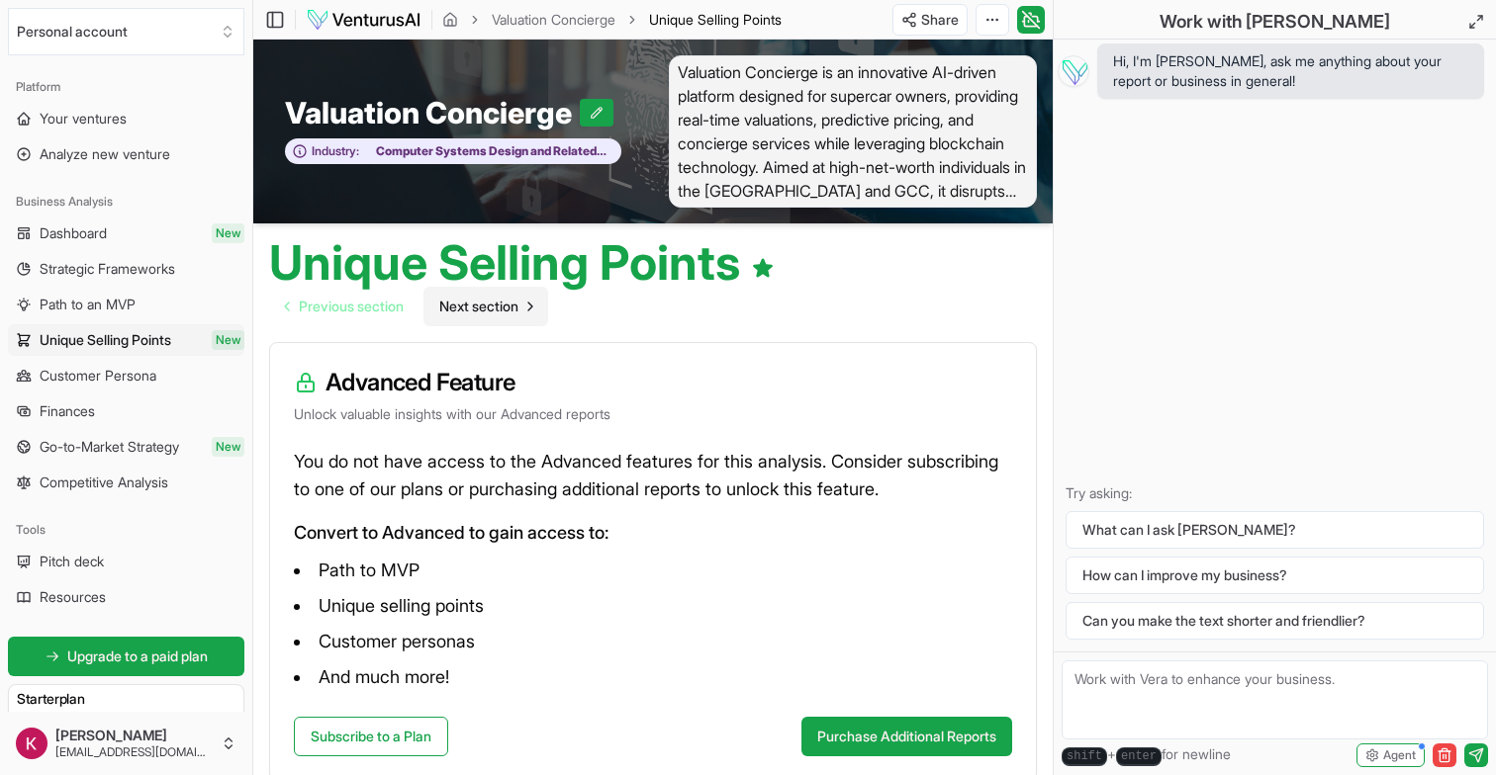
click at [466, 305] on span "Next section" at bounding box center [478, 307] width 79 height 20
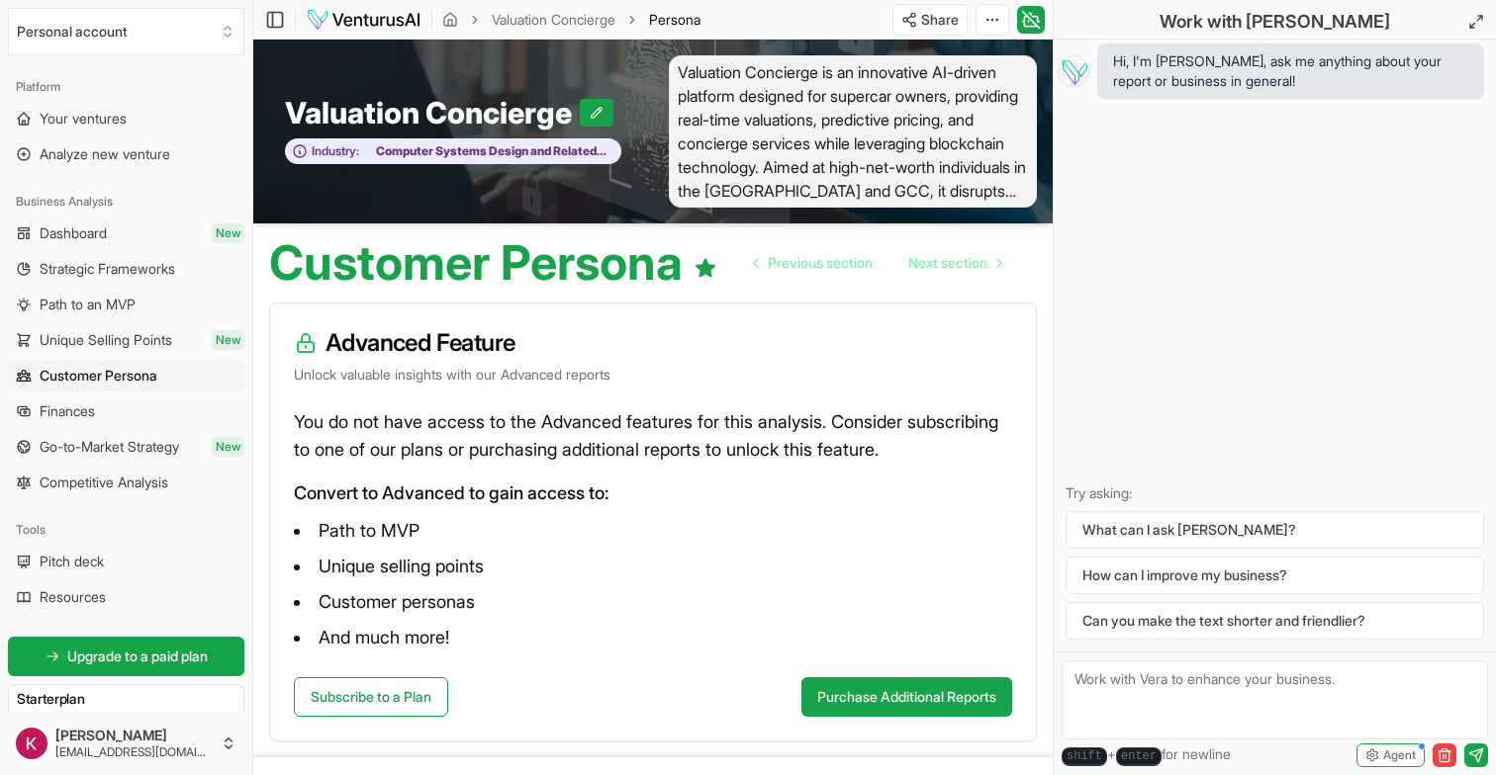
click at [1201, 659] on form "shift + enter for newline Agent" at bounding box center [1274, 714] width 442 height 124
click at [1198, 665] on textarea at bounding box center [1274, 700] width 426 height 79
type textarea "What do you think of the idea?"
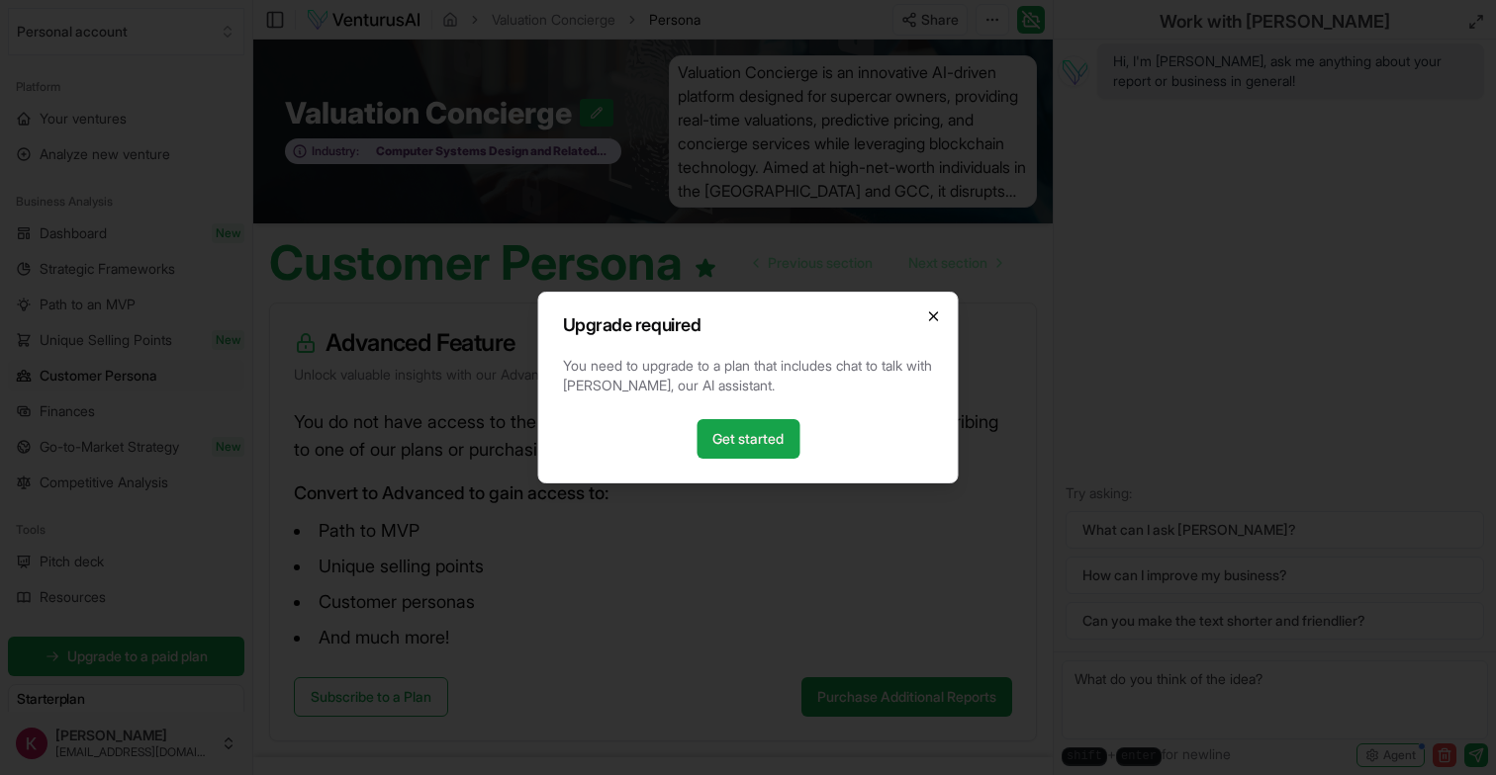
click at [931, 311] on icon "button" at bounding box center [934, 317] width 16 height 16
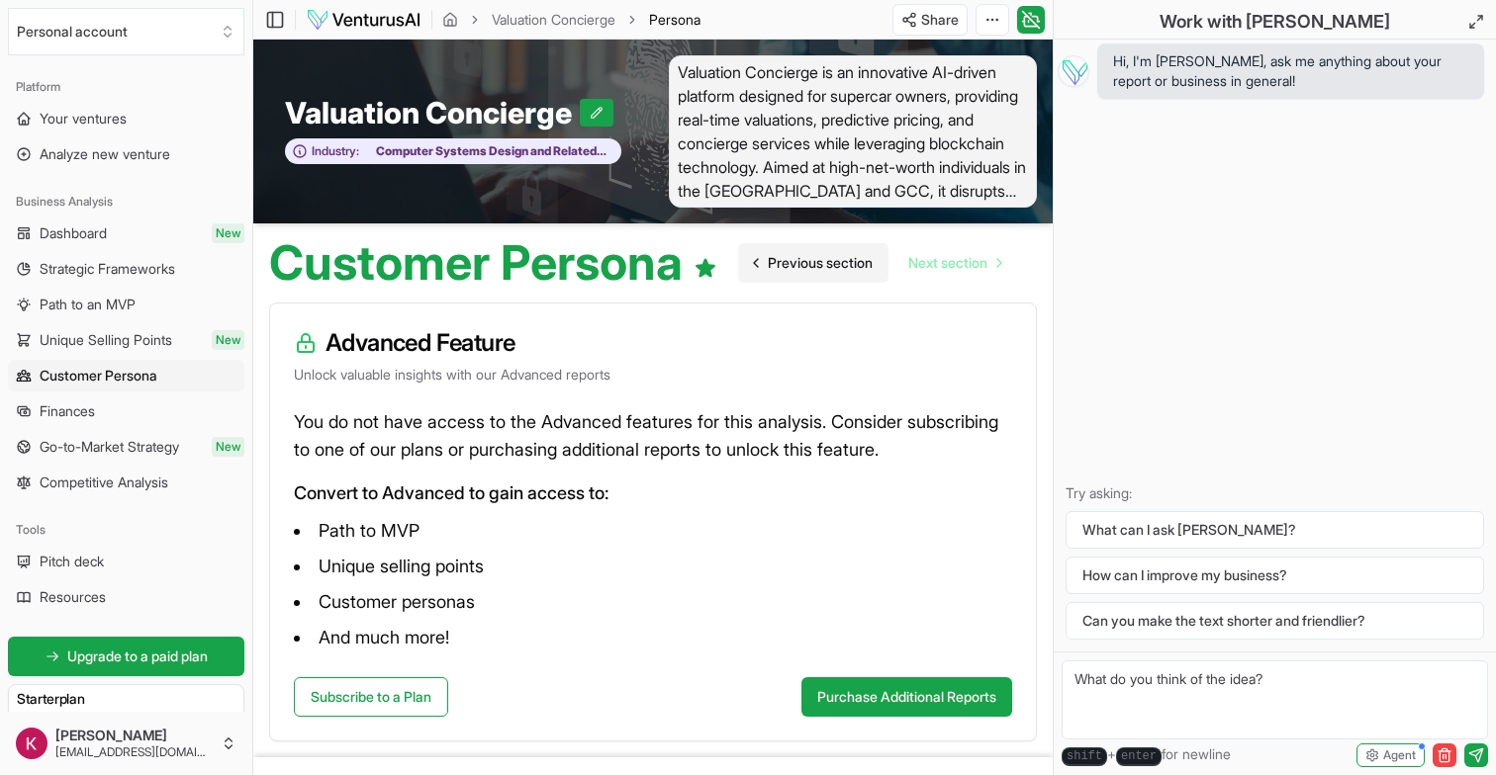
click at [798, 274] on link "Previous section" at bounding box center [813, 263] width 150 height 40
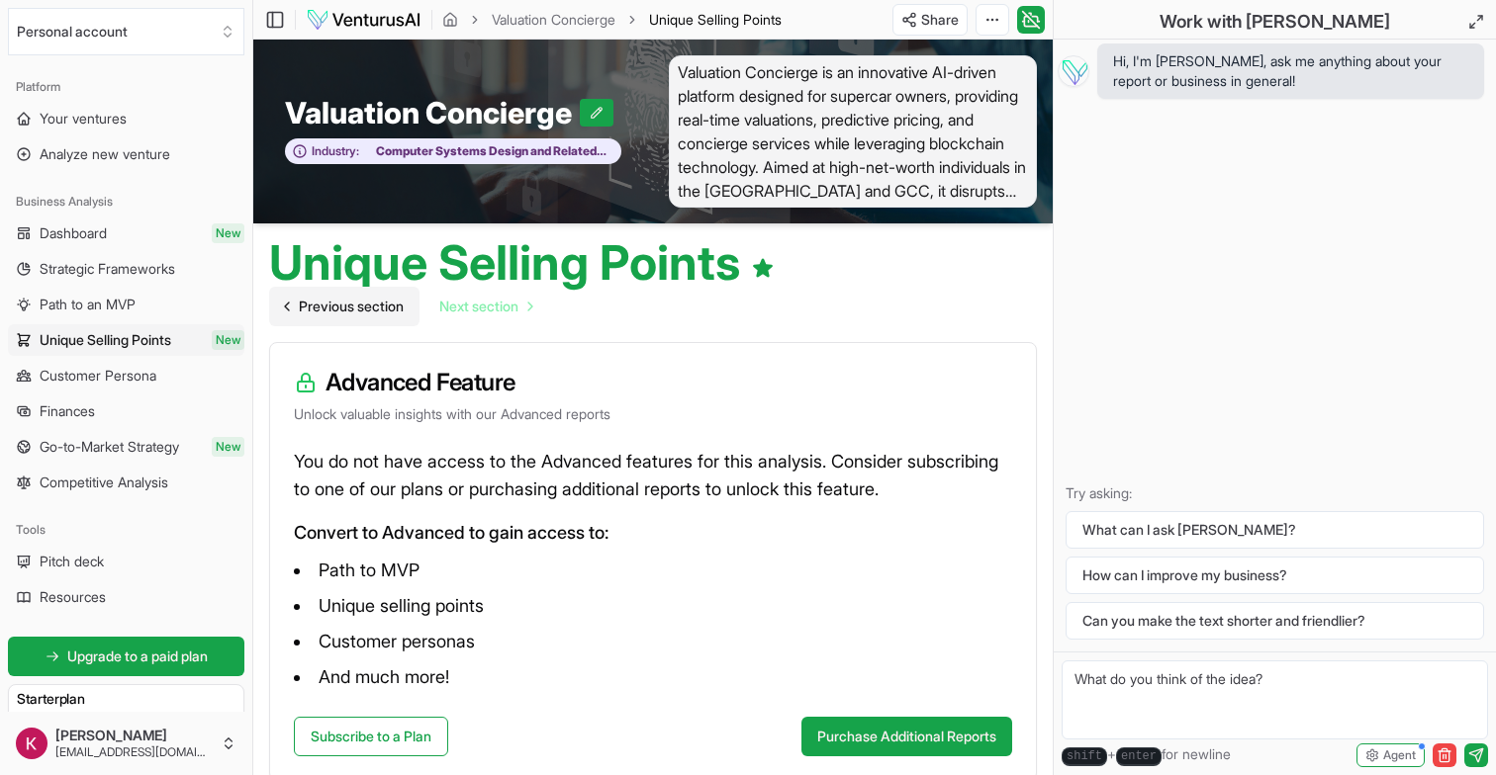
click at [394, 322] on link "Previous section" at bounding box center [344, 307] width 150 height 40
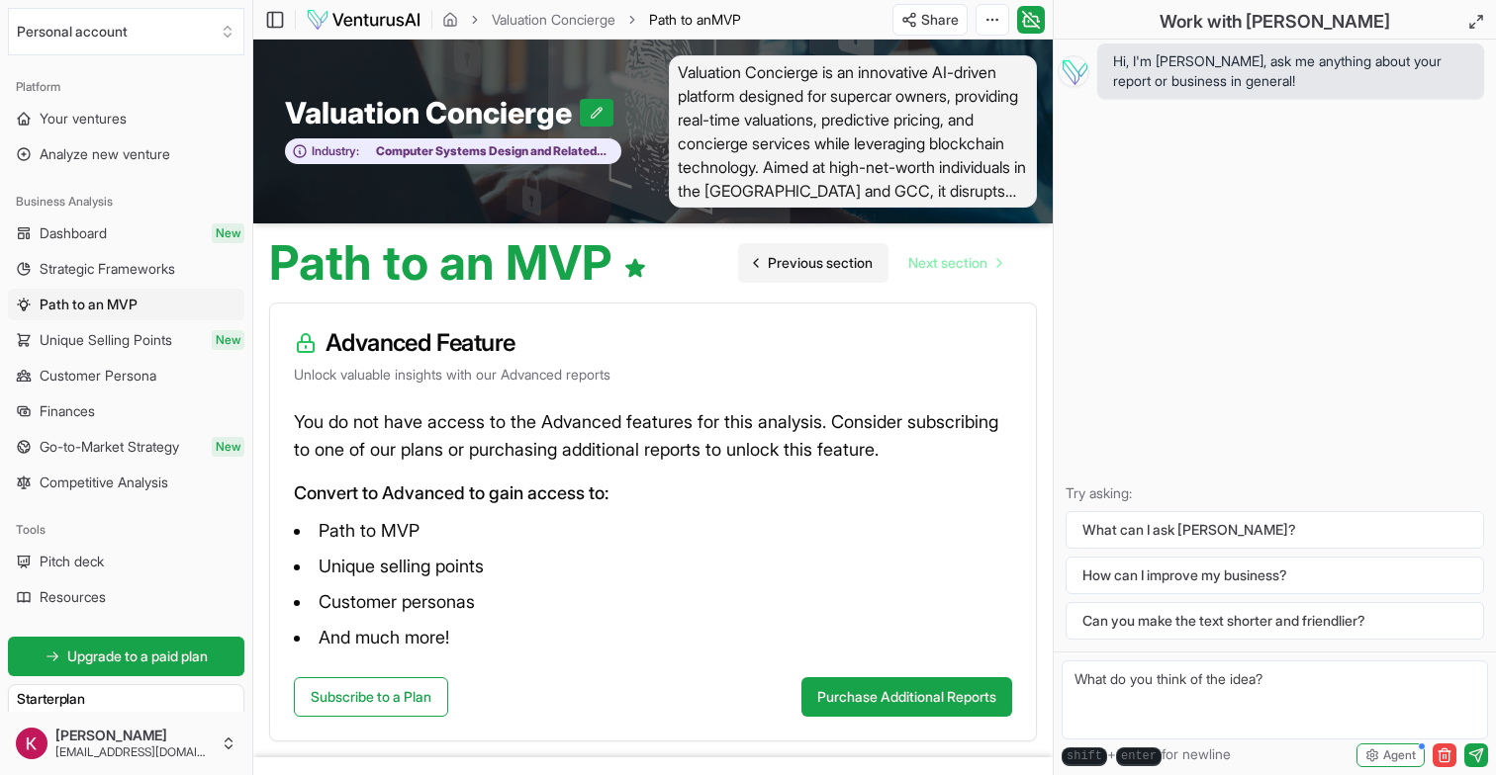
click at [823, 264] on span "Previous section" at bounding box center [820, 263] width 105 height 20
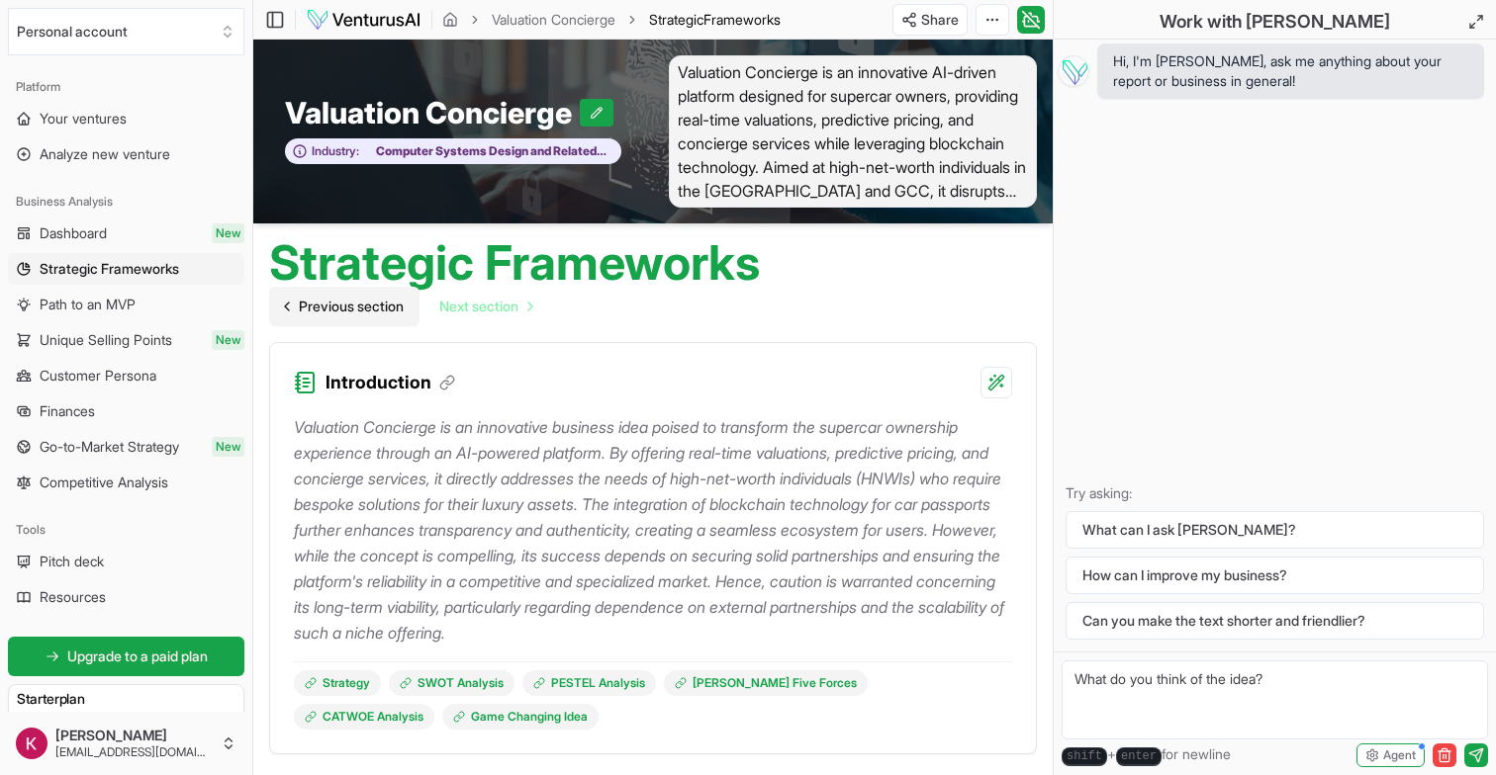
click at [331, 306] on span "Previous section" at bounding box center [351, 307] width 105 height 20
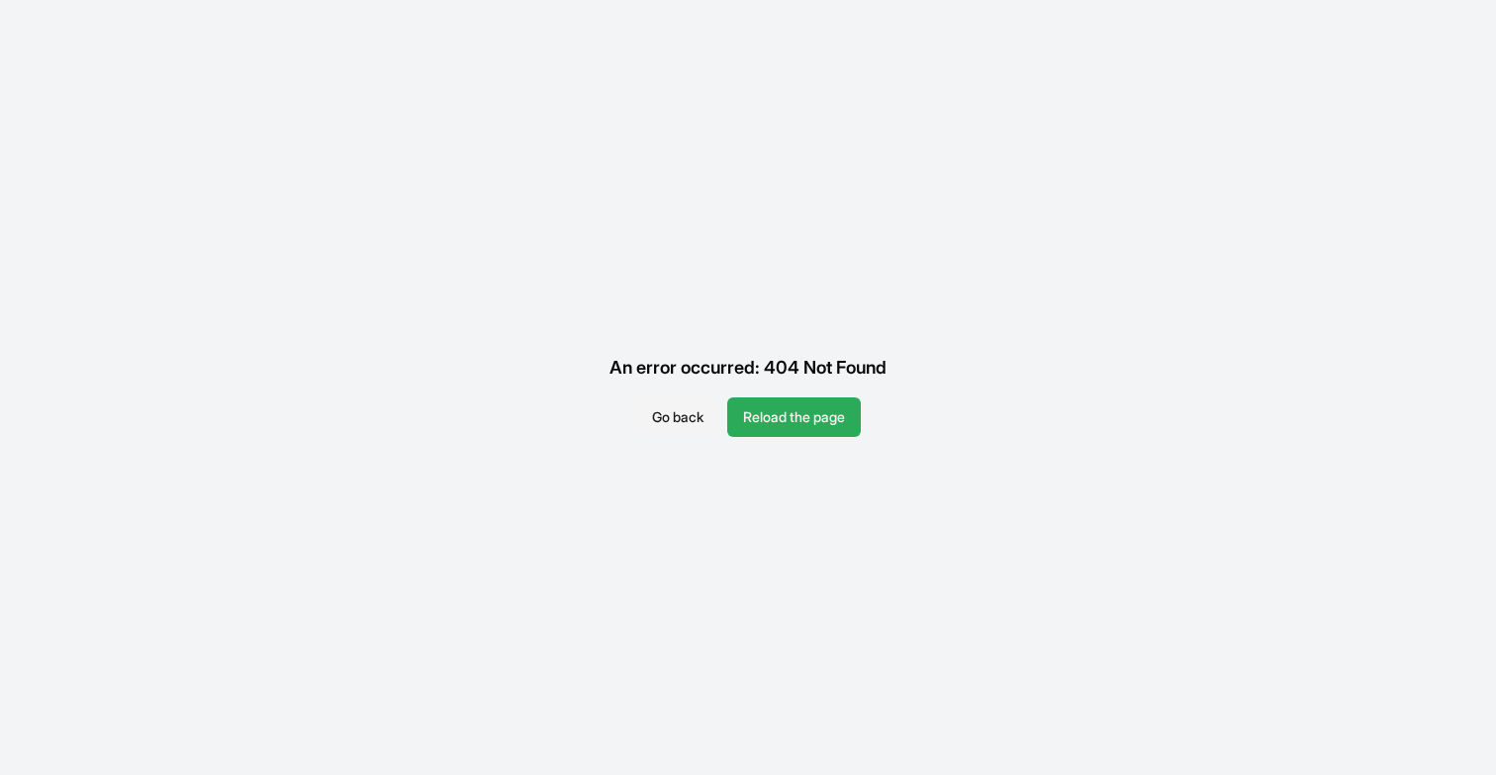
click at [768, 423] on button "Reload the page" at bounding box center [794, 418] width 134 height 40
click at [788, 390] on div "An error occurred: 404 Not Found" at bounding box center [747, 367] width 309 height 59
click at [779, 429] on button "Reload the page" at bounding box center [794, 418] width 134 height 40
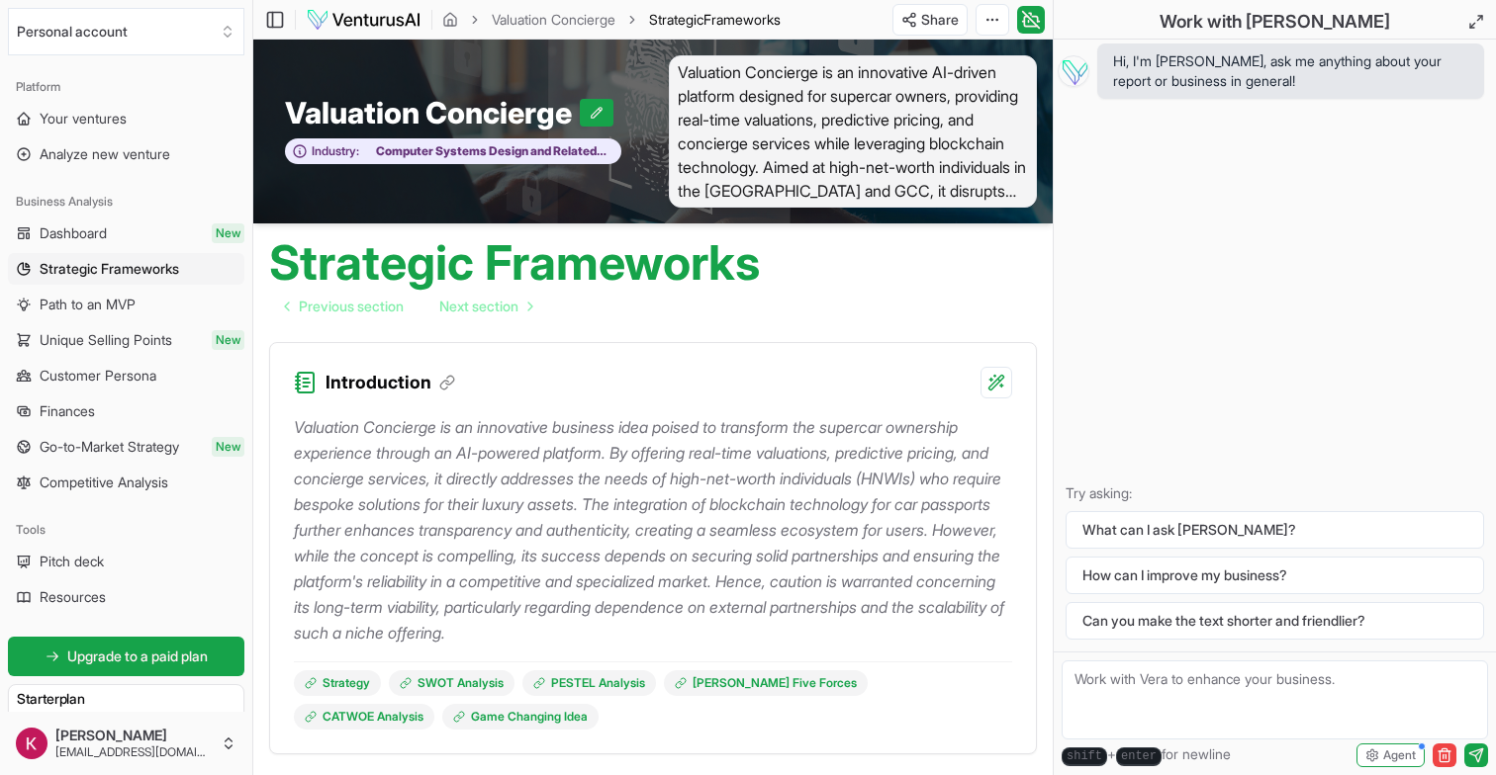
scroll to position [19, 0]
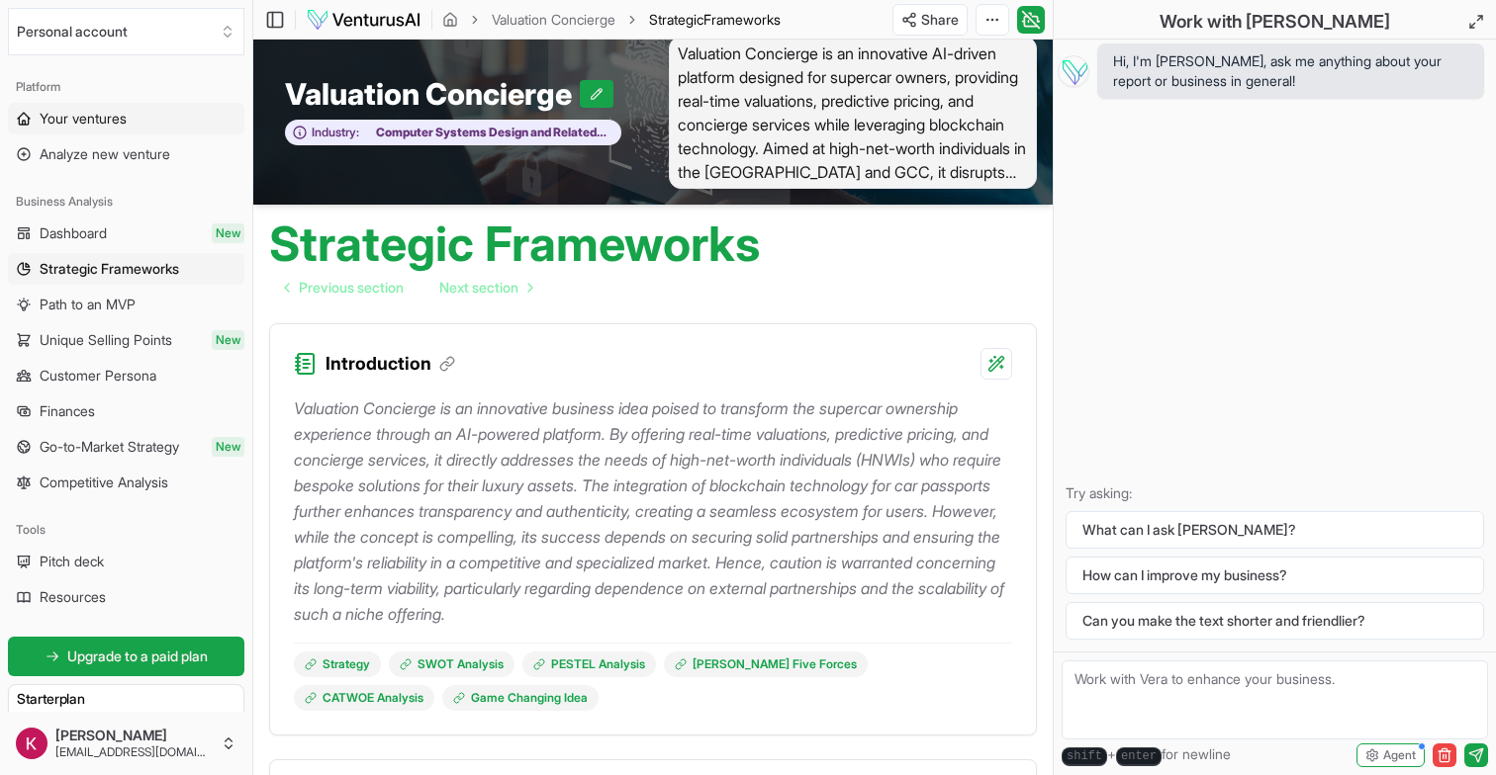
click at [100, 120] on span "Your ventures" at bounding box center [83, 119] width 87 height 20
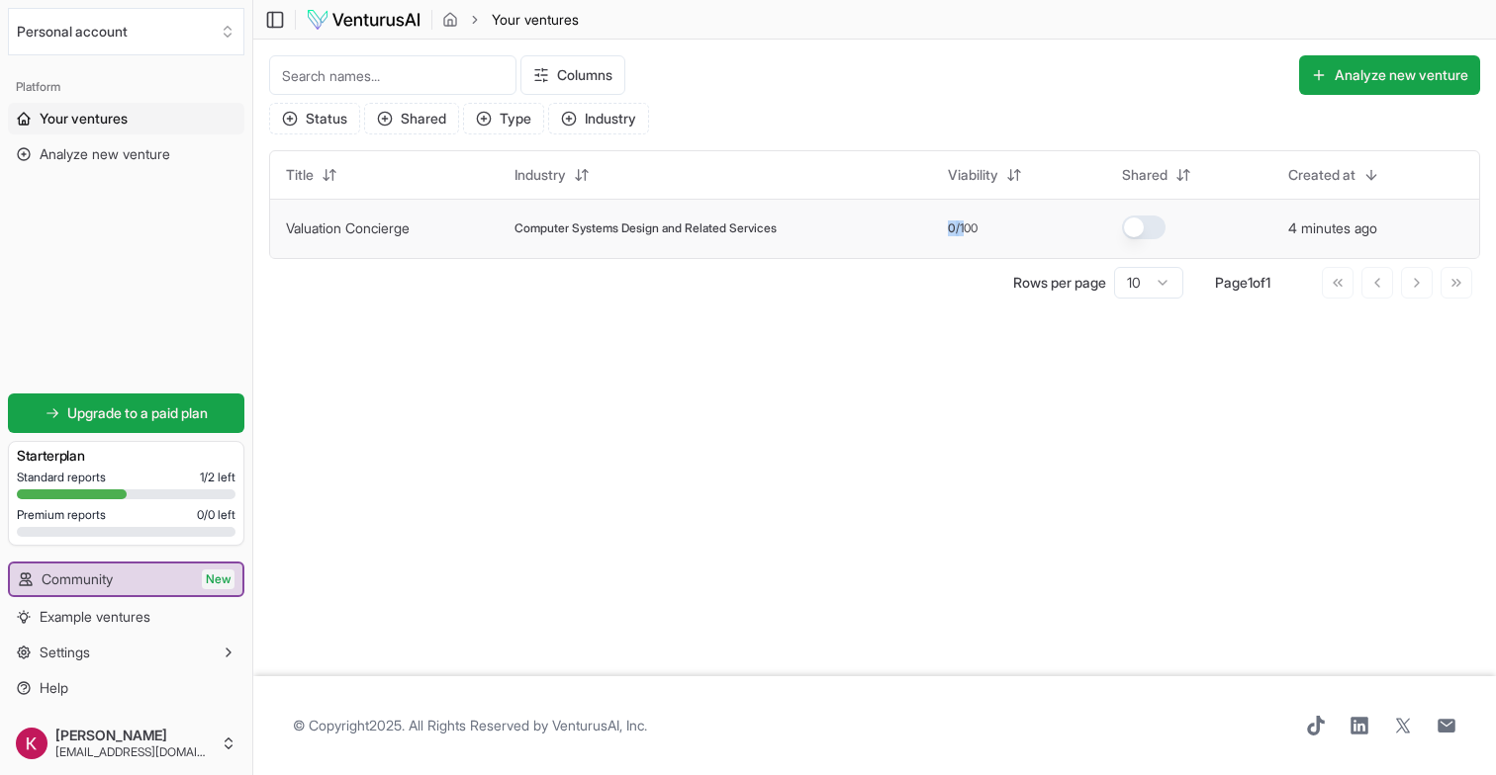
drag, startPoint x: 956, startPoint y: 228, endPoint x: 973, endPoint y: 228, distance: 16.8
click at [973, 228] on div "0 /100" at bounding box center [1018, 229] width 141 height 16
click at [998, 235] on div "0 /100" at bounding box center [1018, 229] width 141 height 16
